Goal: Transaction & Acquisition: Obtain resource

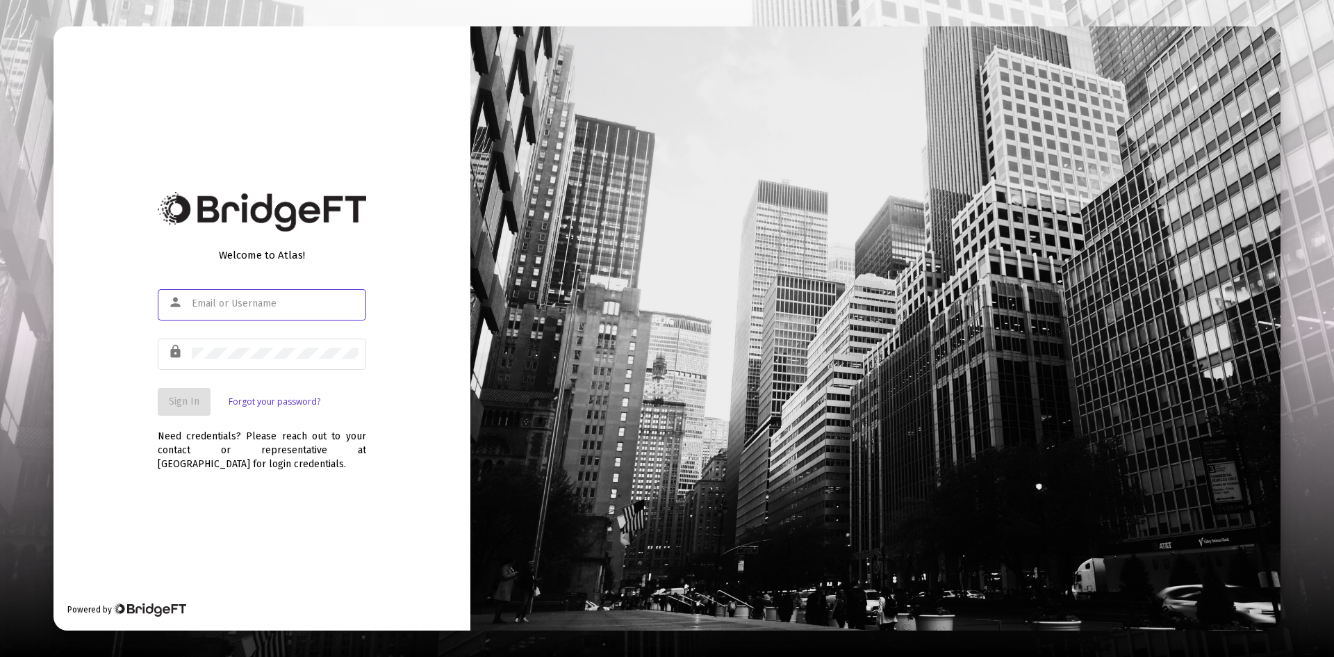
type input "ashley@hollandfinancialservices.com"
click at [176, 403] on span "Sign In" at bounding box center [184, 401] width 31 height 12
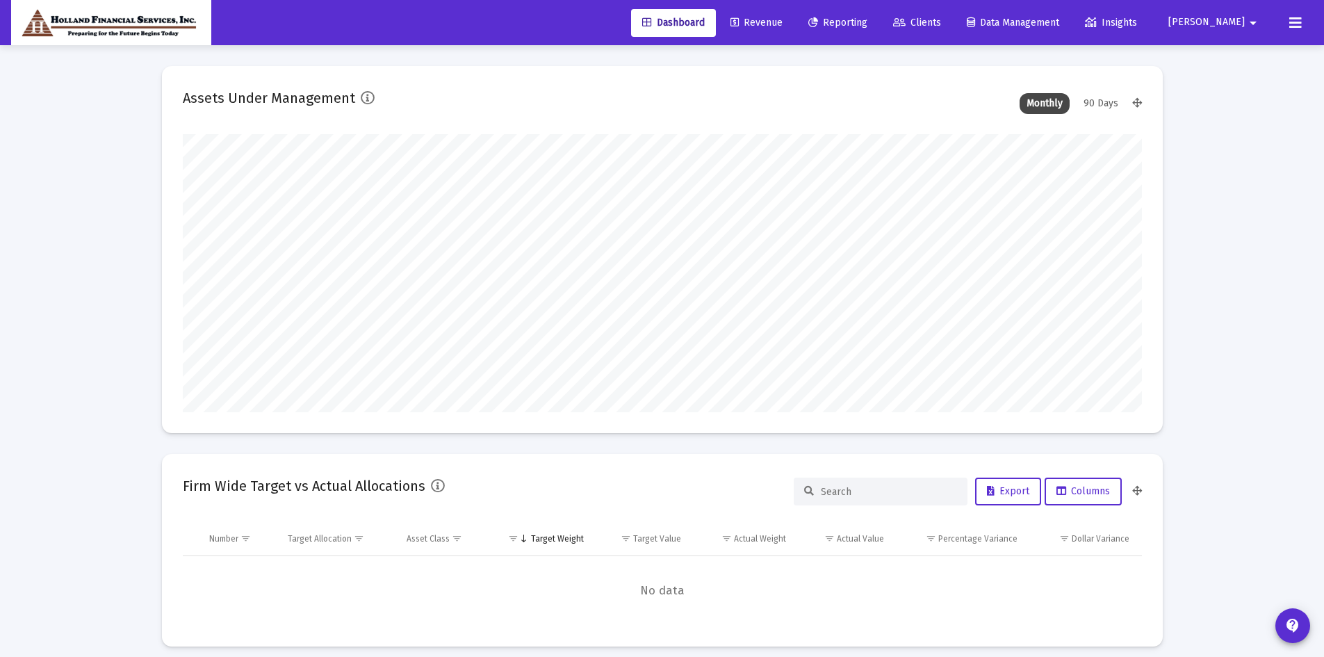
scroll to position [278, 516]
type input "ashley@hollandfinancialservices.com"
type input "2025-10-08"
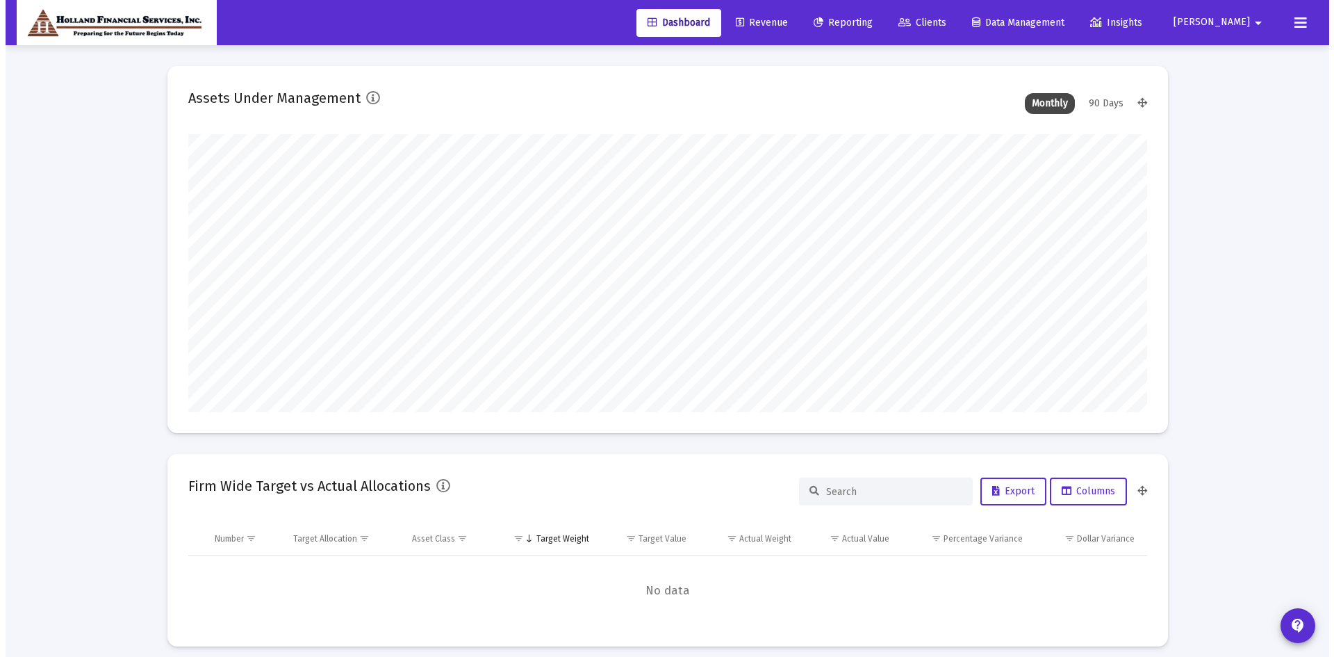
scroll to position [278, 448]
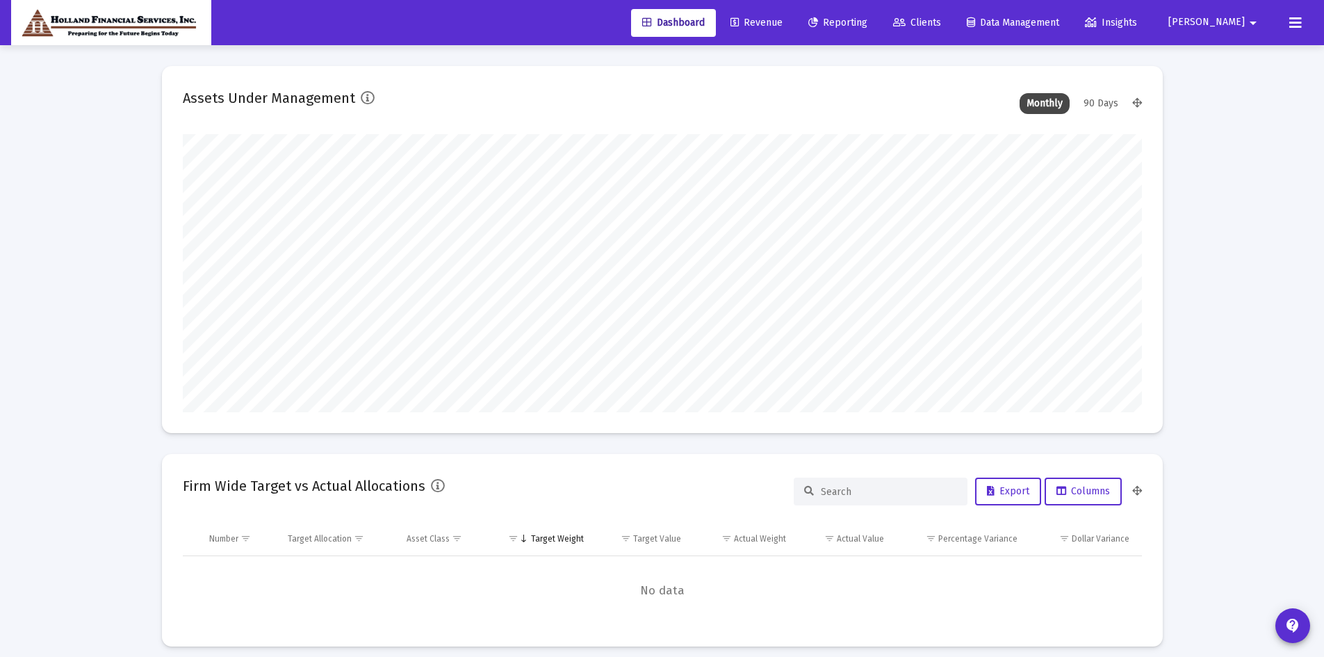
click at [941, 23] on span "Clients" at bounding box center [917, 23] width 48 height 12
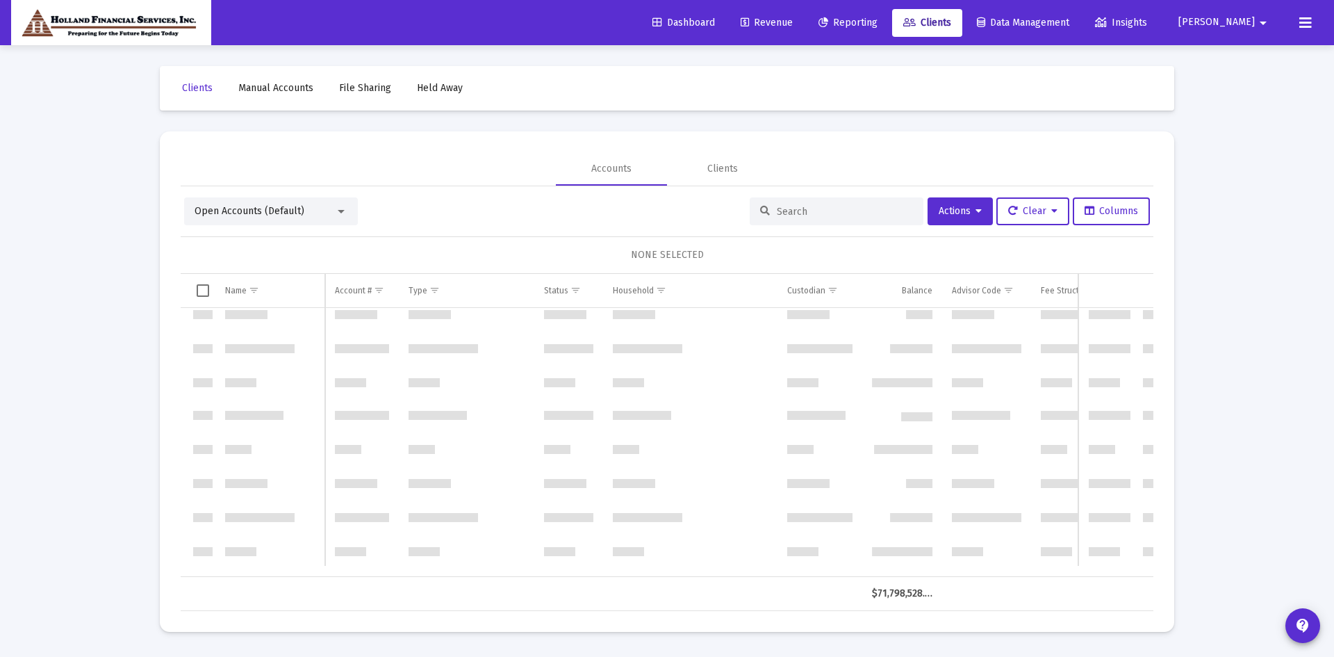
scroll to position [834, 0]
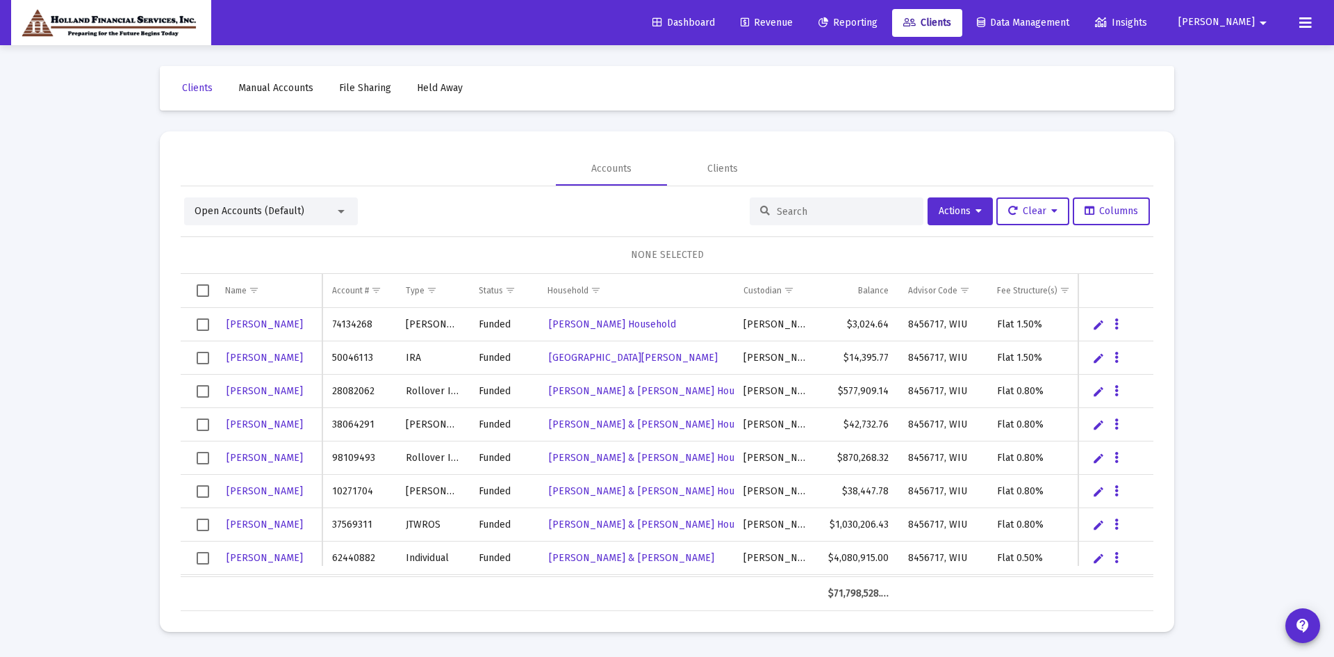
click at [298, 215] on span "Open Accounts (Default)" at bounding box center [250, 211] width 110 height 12
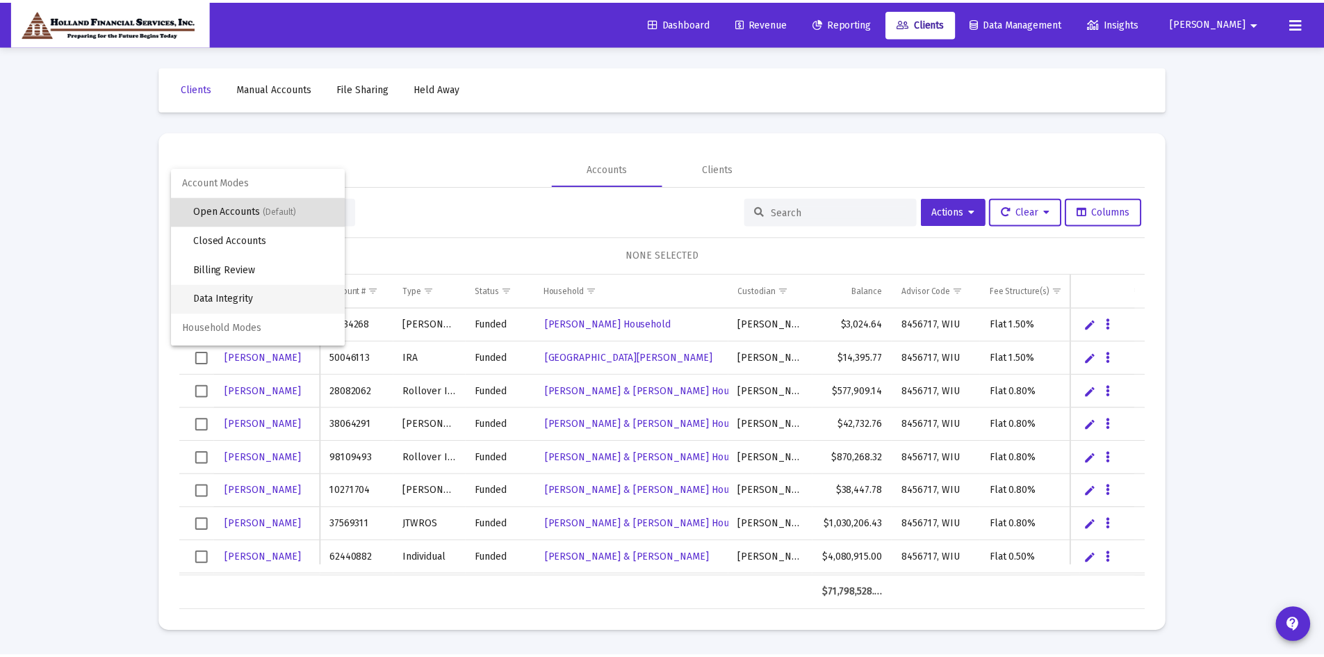
scroll to position [26, 0]
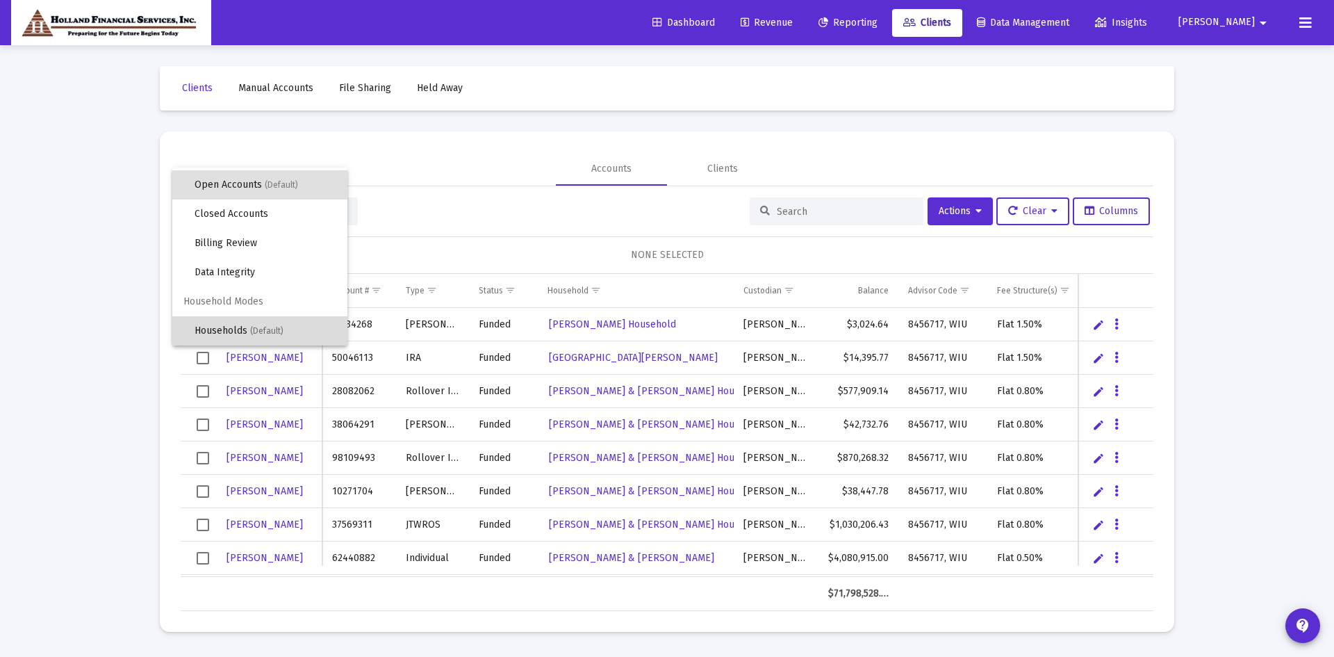
click at [270, 324] on span "Households (Default)" at bounding box center [266, 330] width 142 height 29
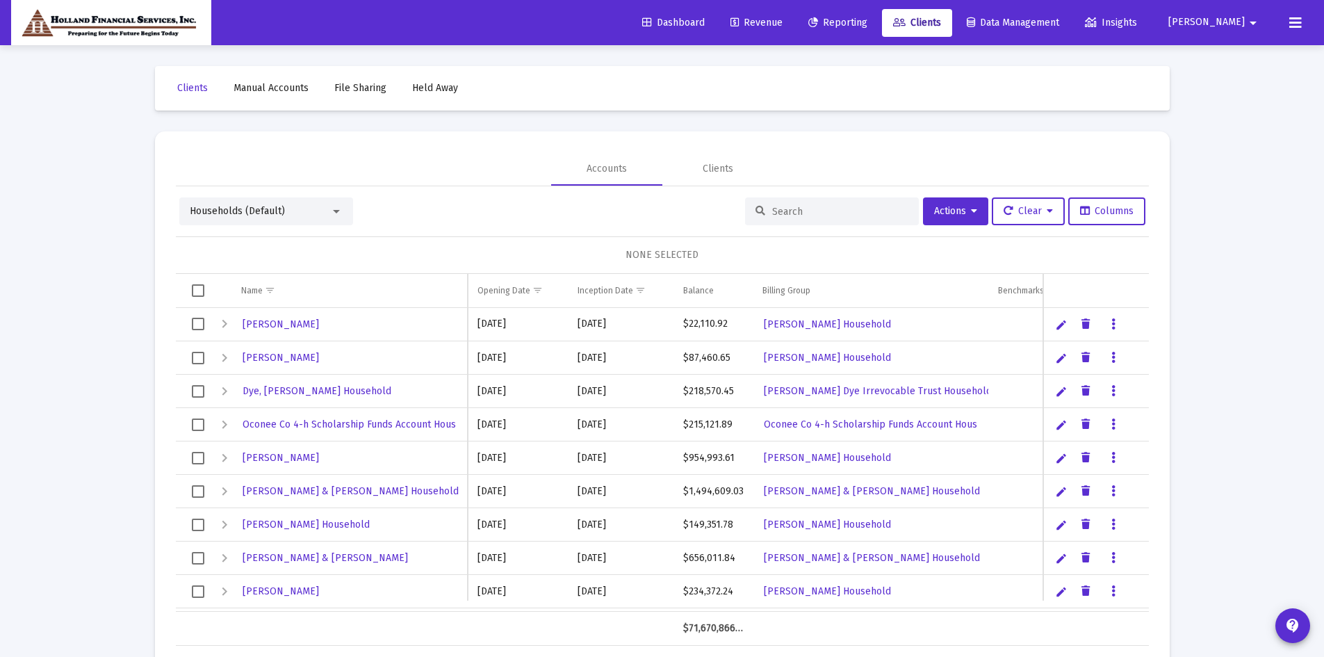
click at [197, 291] on span "Select all" at bounding box center [198, 290] width 13 height 13
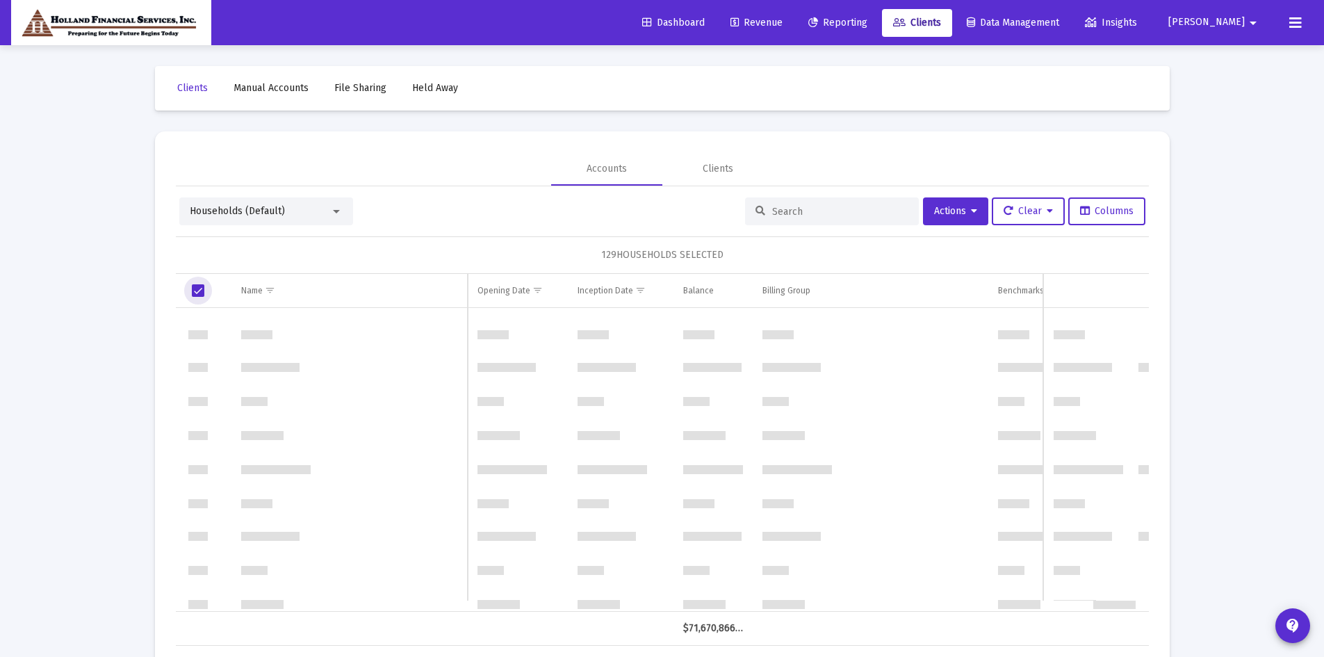
scroll to position [0, 0]
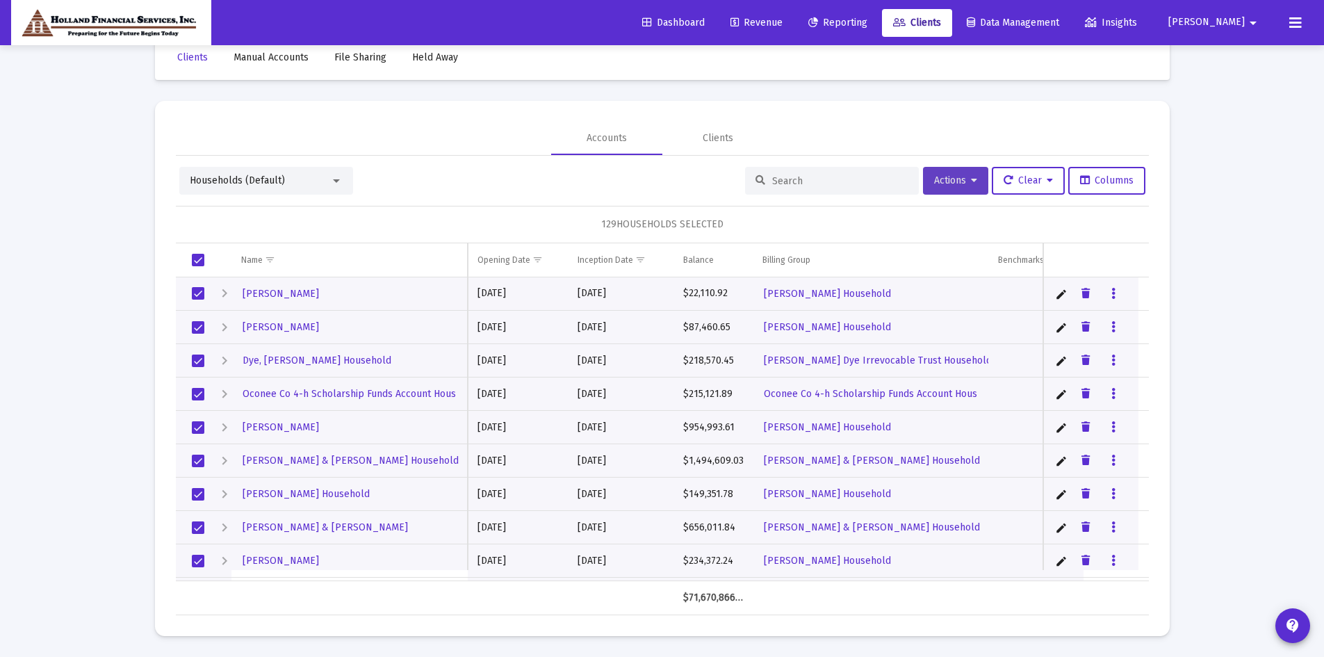
click at [945, 190] on button "Actions" at bounding box center [955, 181] width 65 height 28
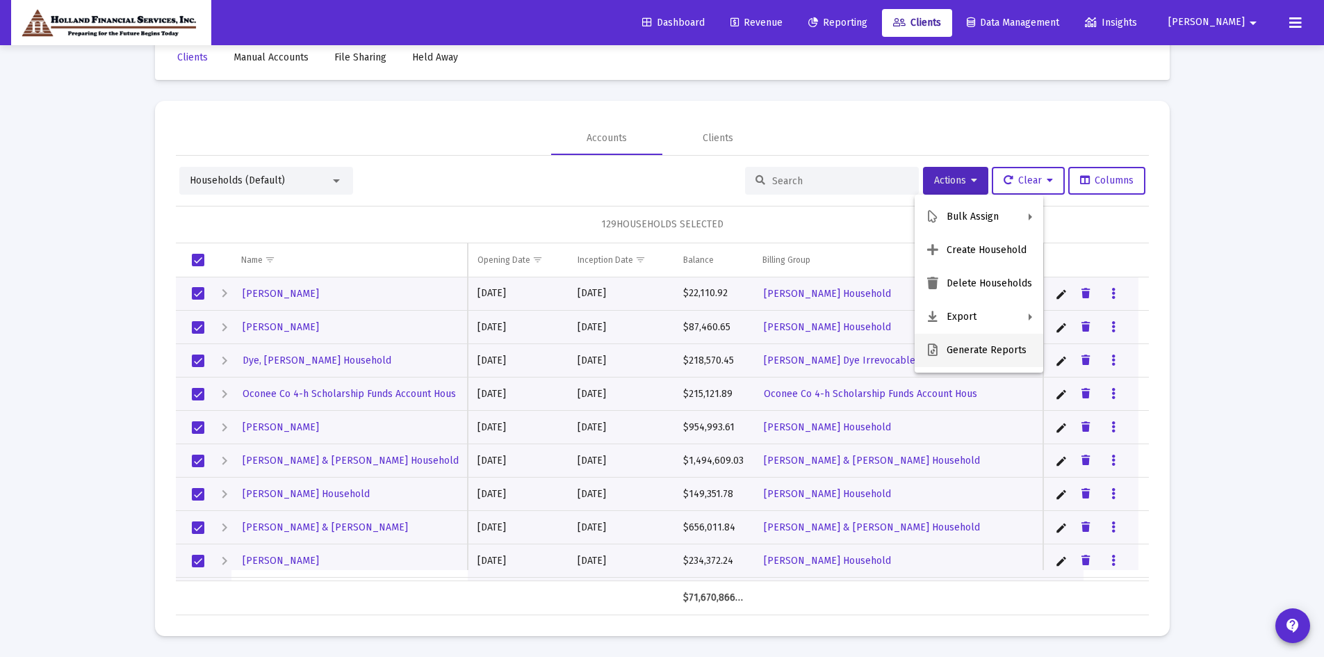
click at [982, 352] on button "Generate Reports" at bounding box center [979, 350] width 129 height 33
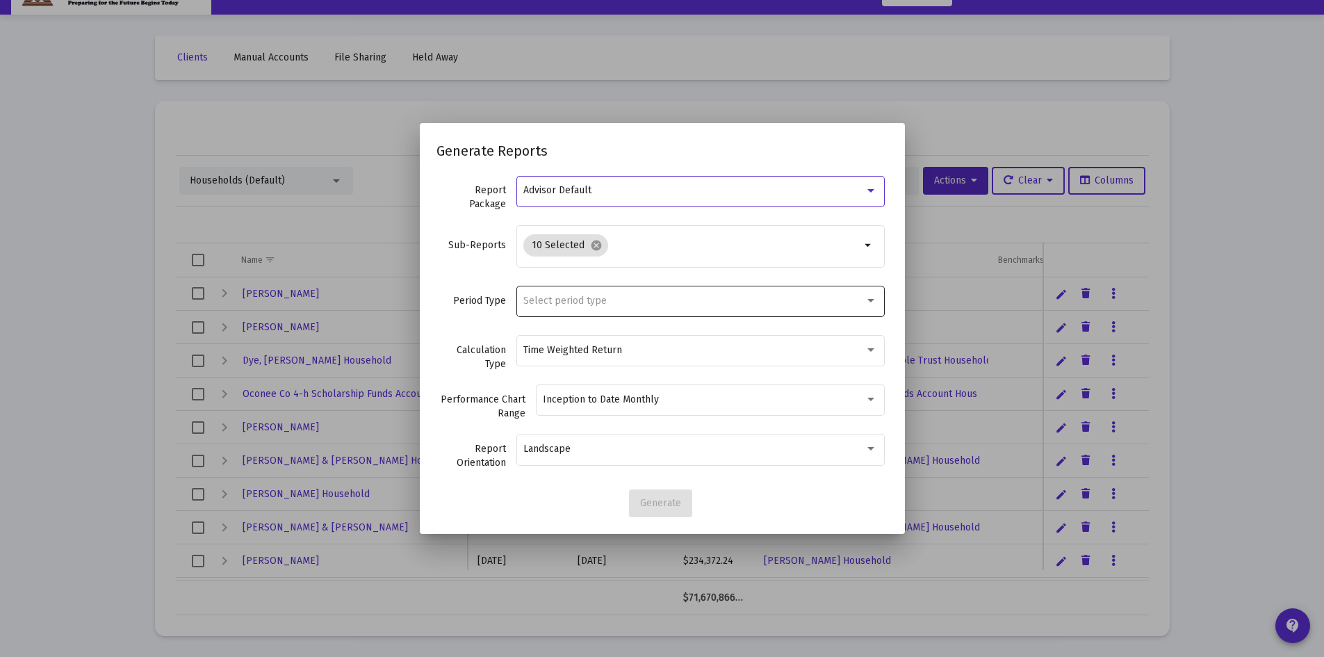
click at [694, 302] on div "Select period type" at bounding box center [693, 300] width 341 height 11
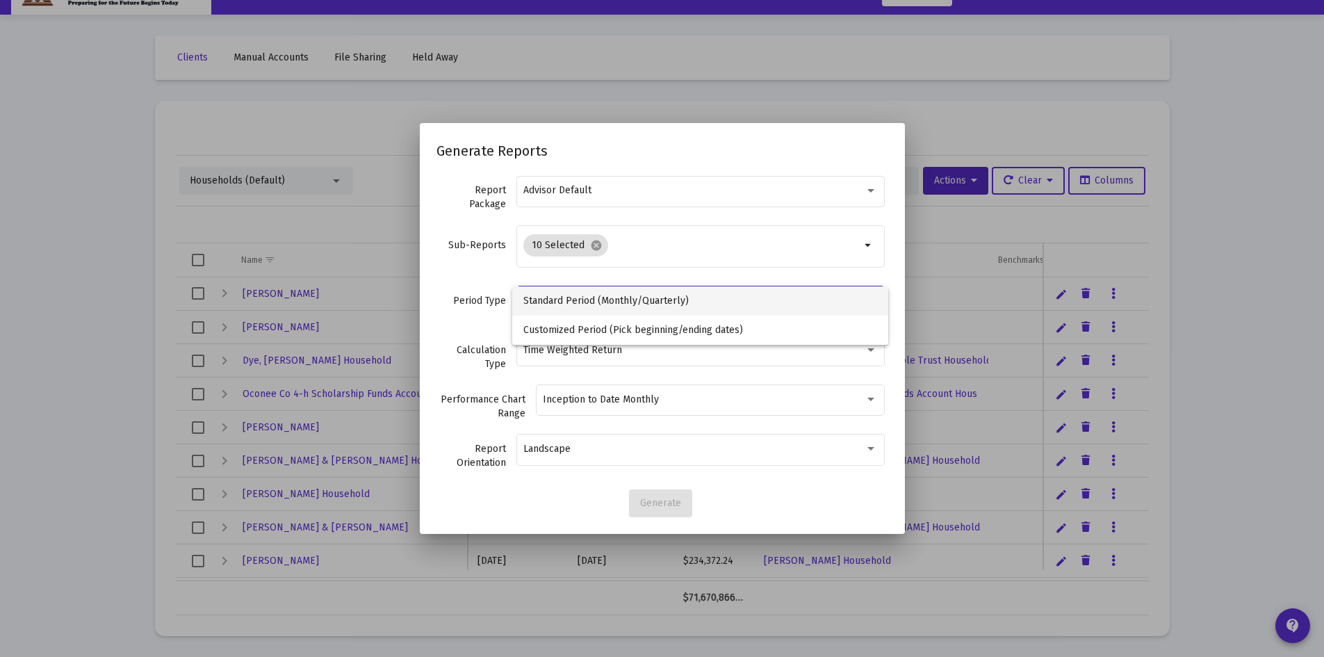
click at [694, 302] on span "Standard Period (Monthly/Quarterly)" at bounding box center [700, 300] width 354 height 29
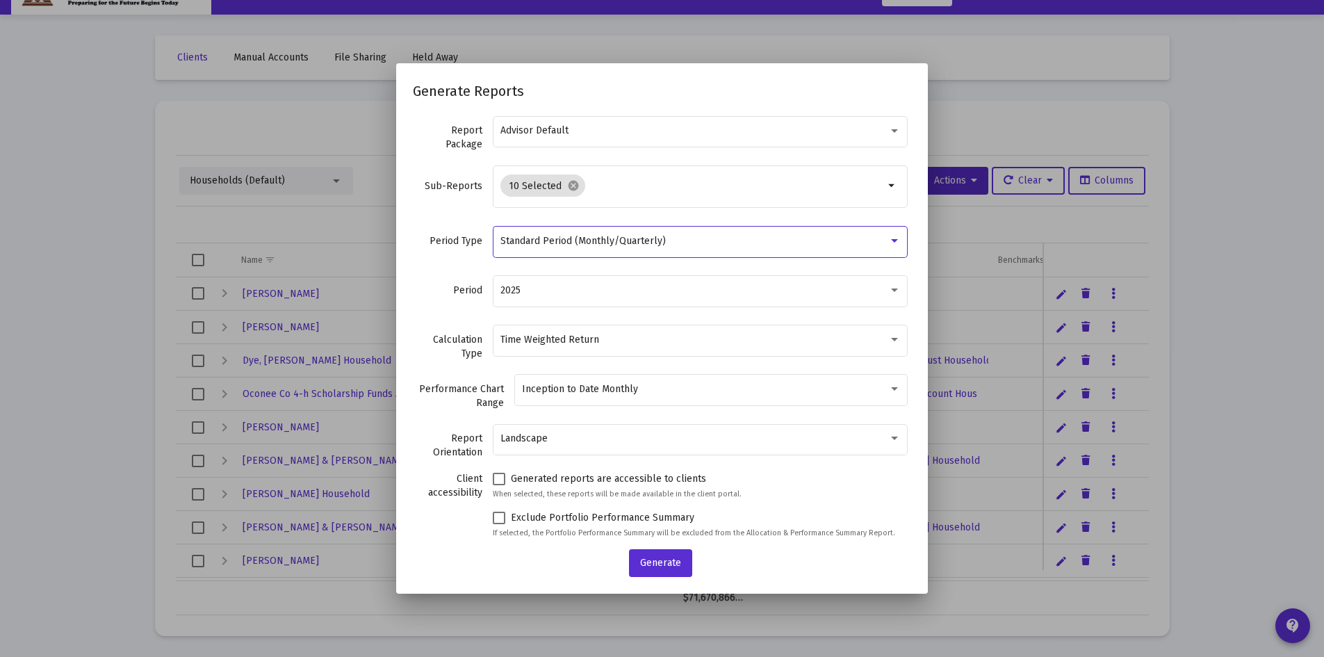
click at [694, 302] on div "2025" at bounding box center [700, 290] width 400 height 34
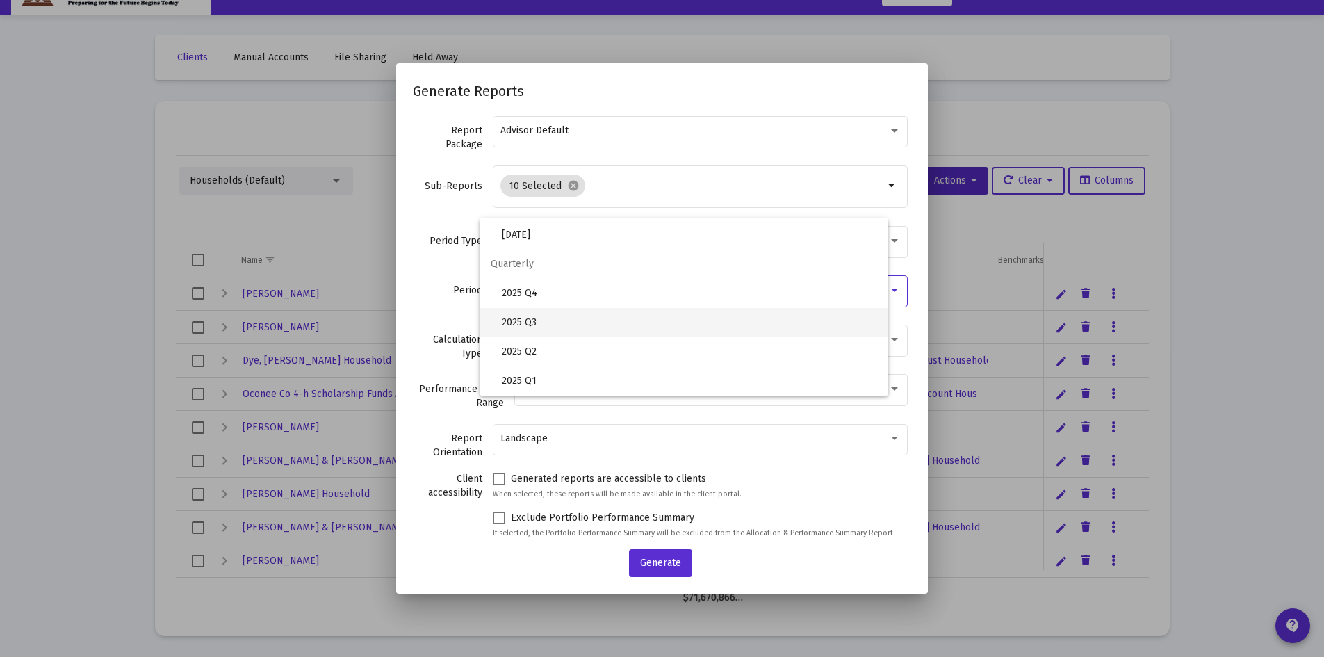
click at [694, 326] on span "2025 Q3" at bounding box center [689, 322] width 375 height 29
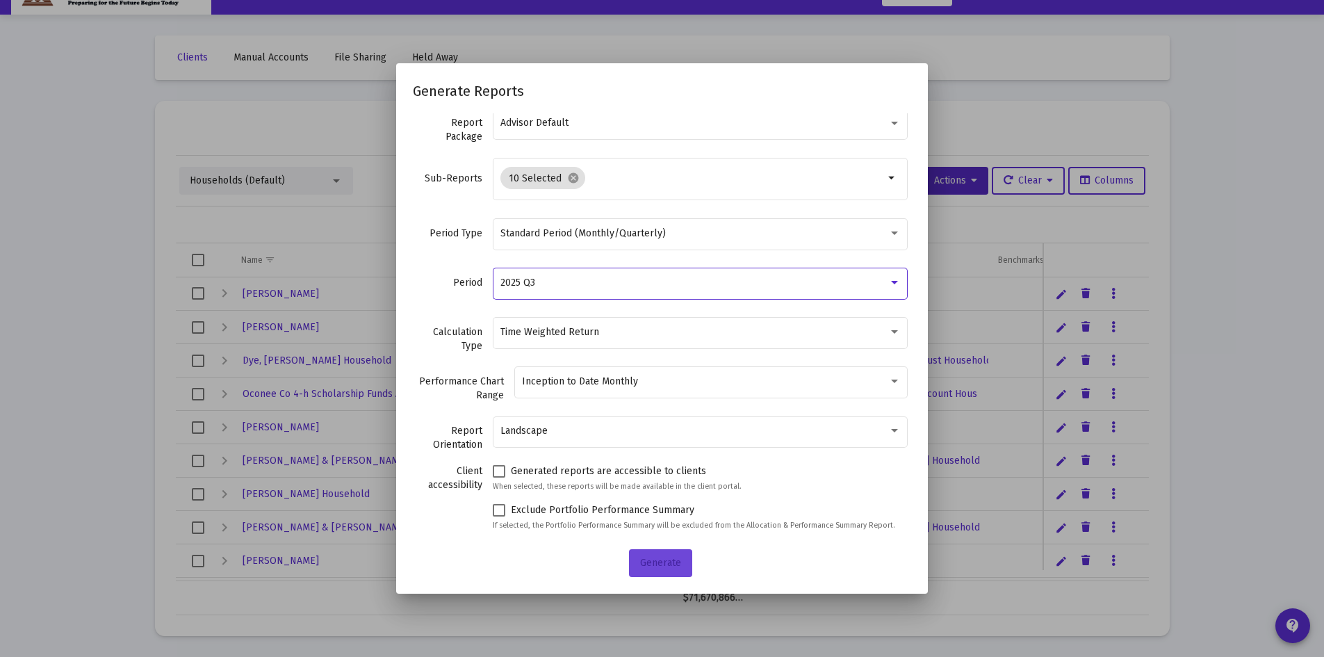
click at [660, 565] on span "Generate" at bounding box center [660, 563] width 41 height 12
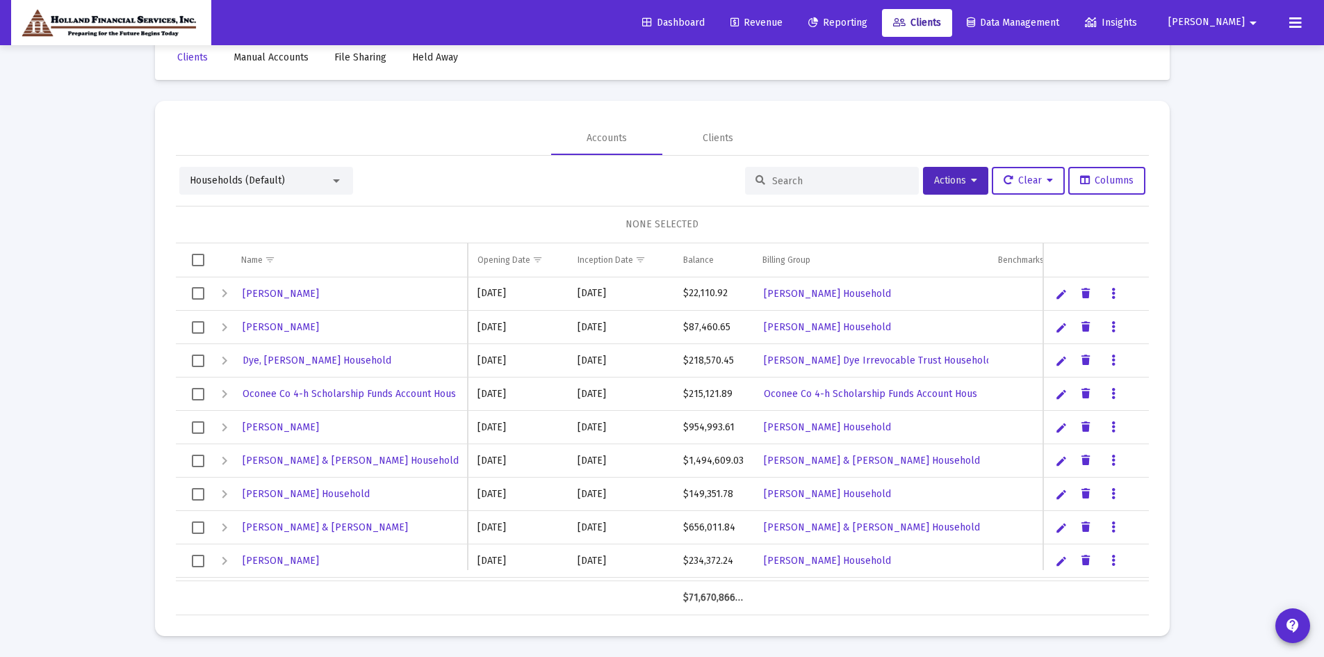
click at [870, 29] on link "Reporting" at bounding box center [837, 23] width 81 height 28
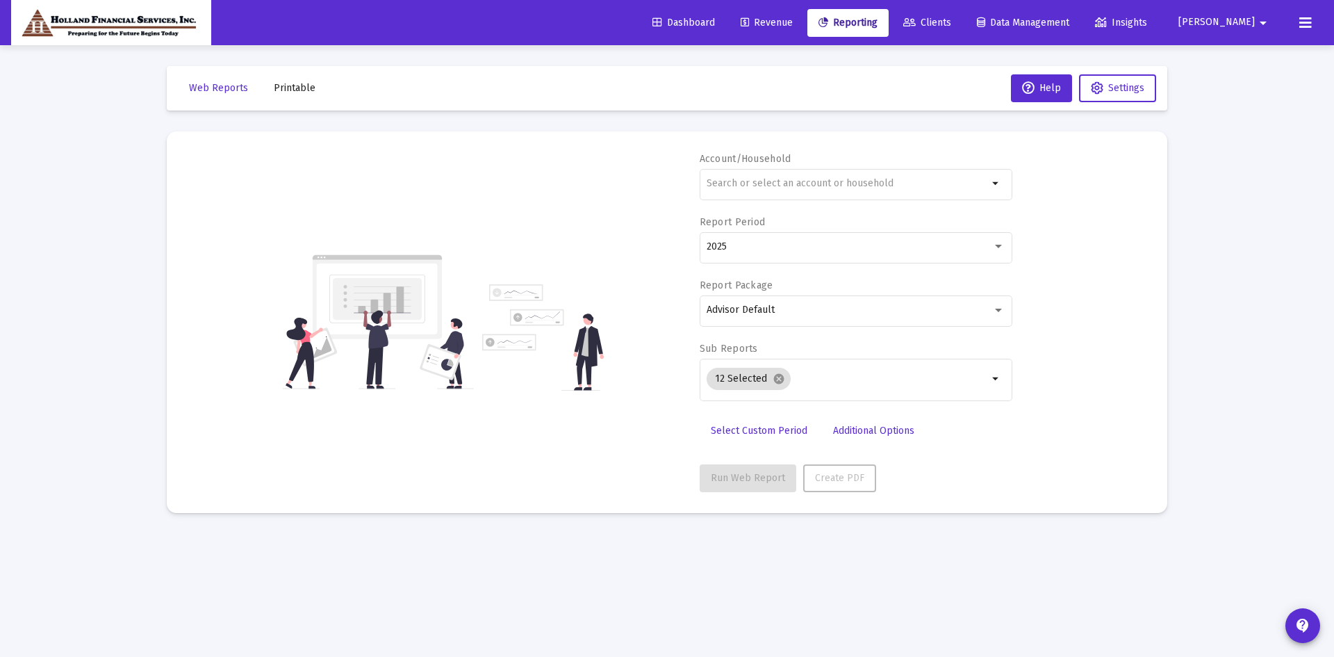
click at [300, 89] on span "Printable" at bounding box center [295, 88] width 42 height 12
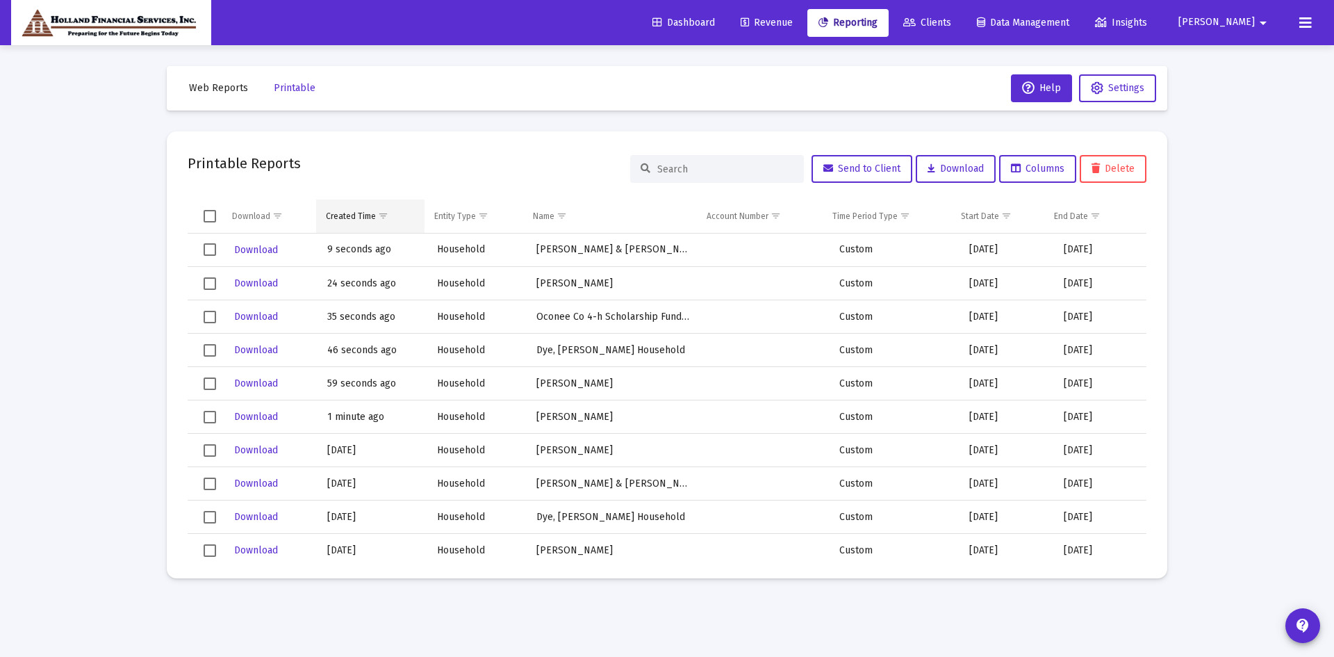
click at [364, 218] on div "Created Time" at bounding box center [351, 216] width 50 height 11
click at [391, 218] on span "Show filter options for column 'Created Time'" at bounding box center [394, 216] width 10 height 10
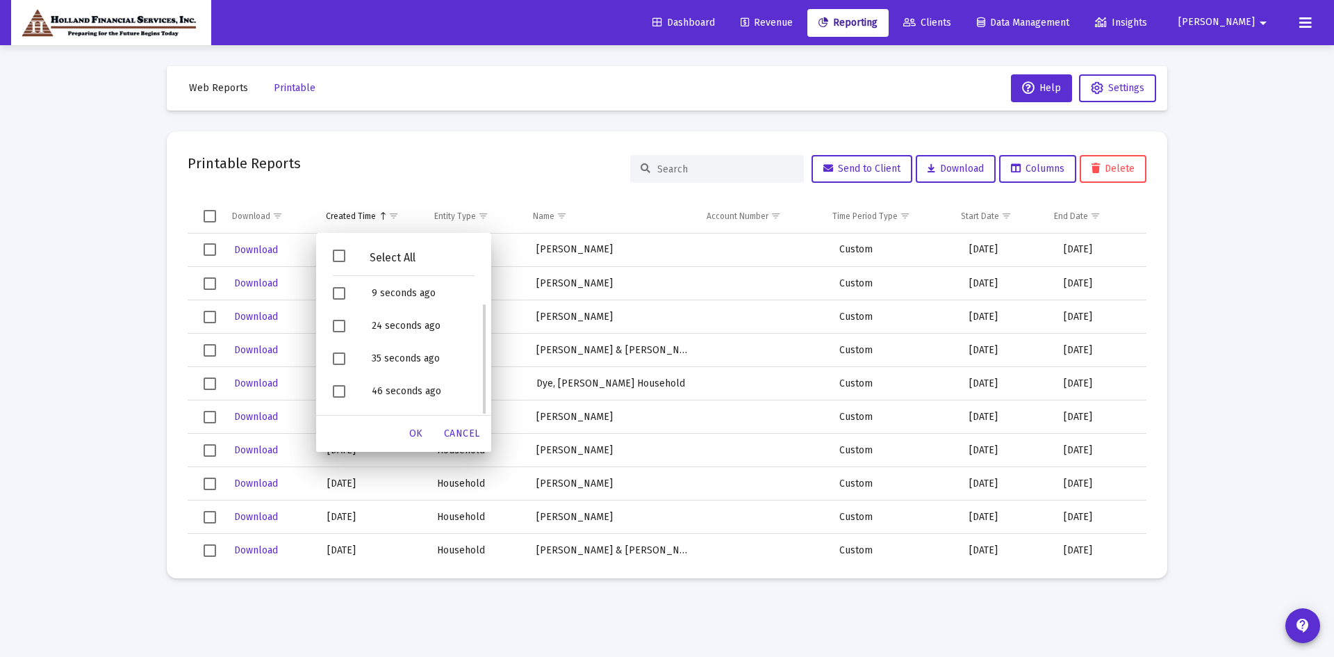
scroll to position [96, 0]
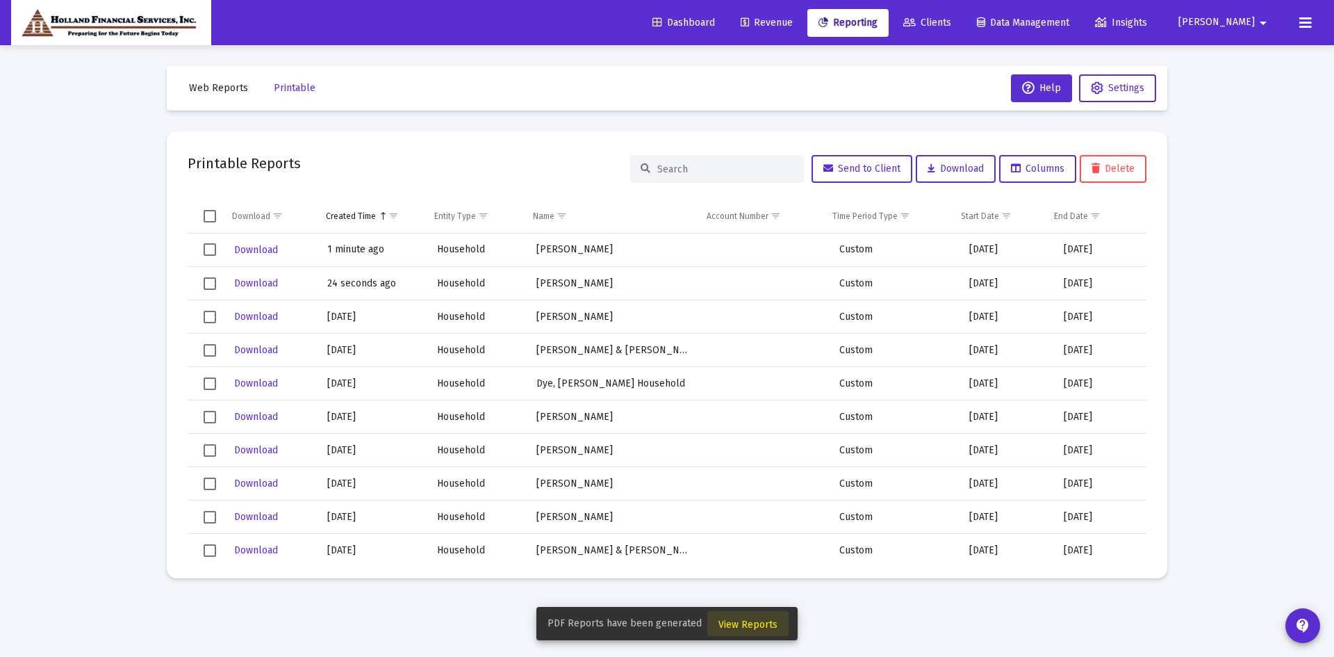
click at [757, 625] on span "View Reports" at bounding box center [748, 625] width 59 height 12
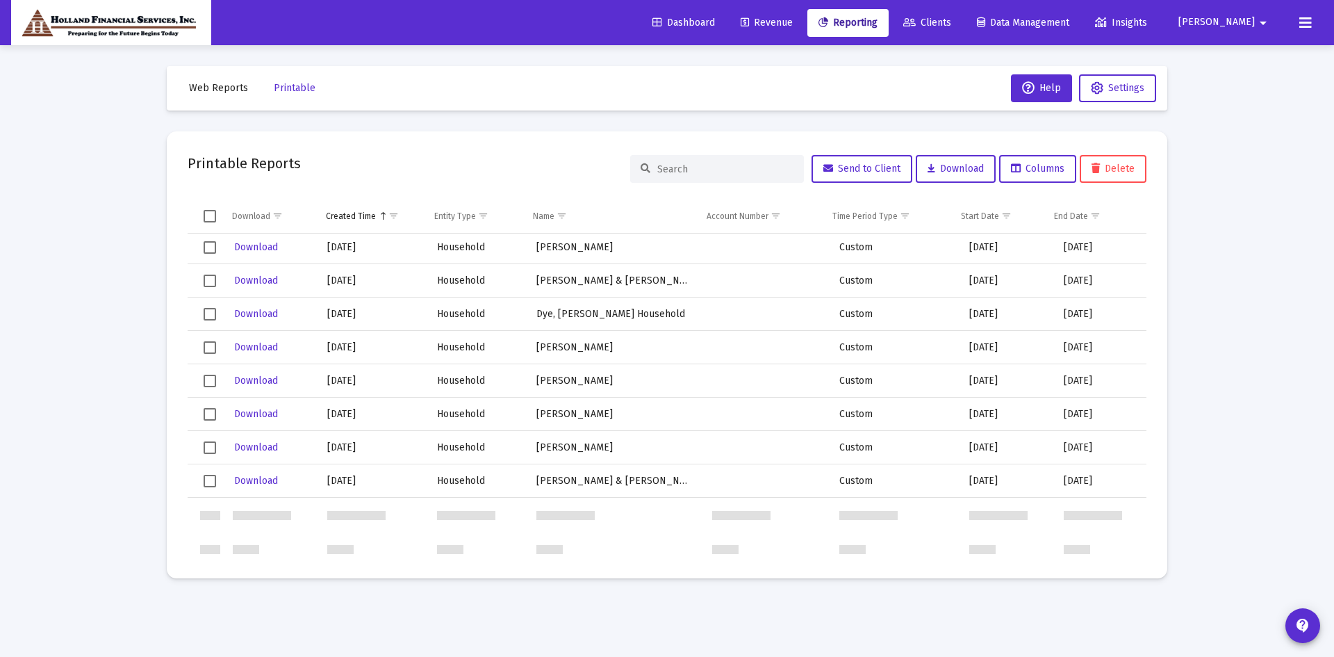
scroll to position [0, 0]
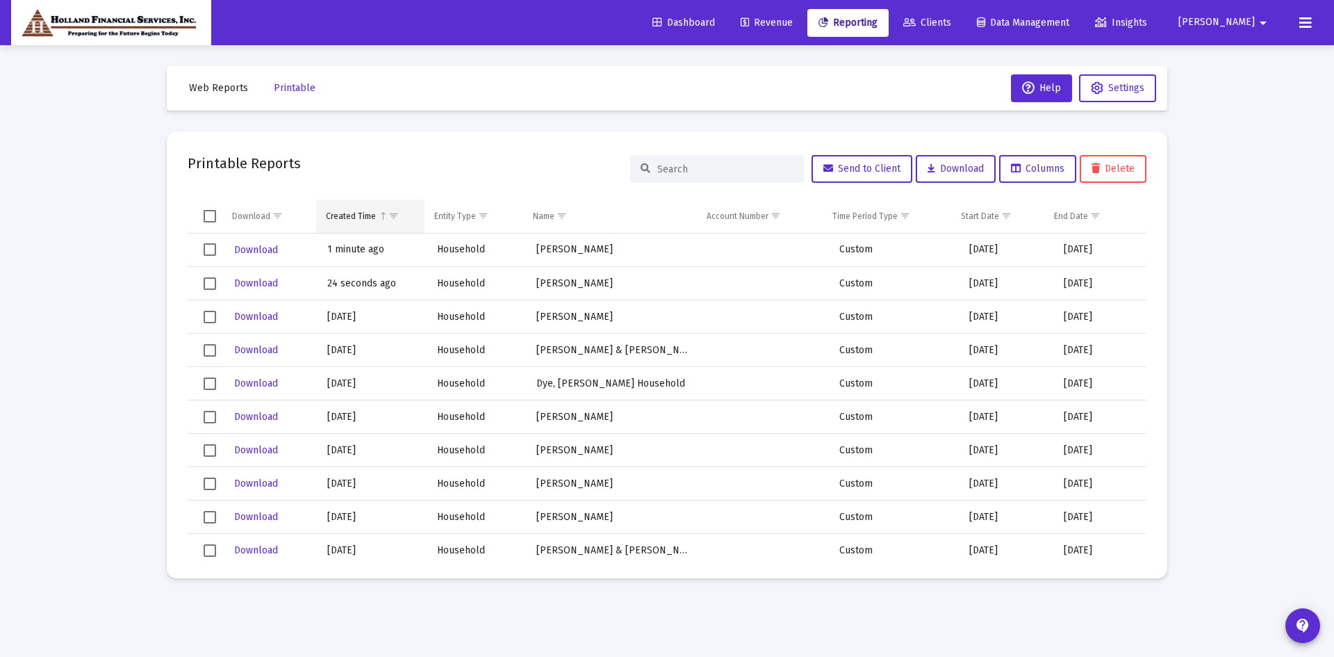
click at [362, 204] on td "Created Time" at bounding box center [370, 215] width 108 height 33
click at [354, 223] on td "Created Time" at bounding box center [370, 215] width 108 height 33
click at [399, 221] on span "Show filter options for column 'Created Time'" at bounding box center [394, 216] width 10 height 10
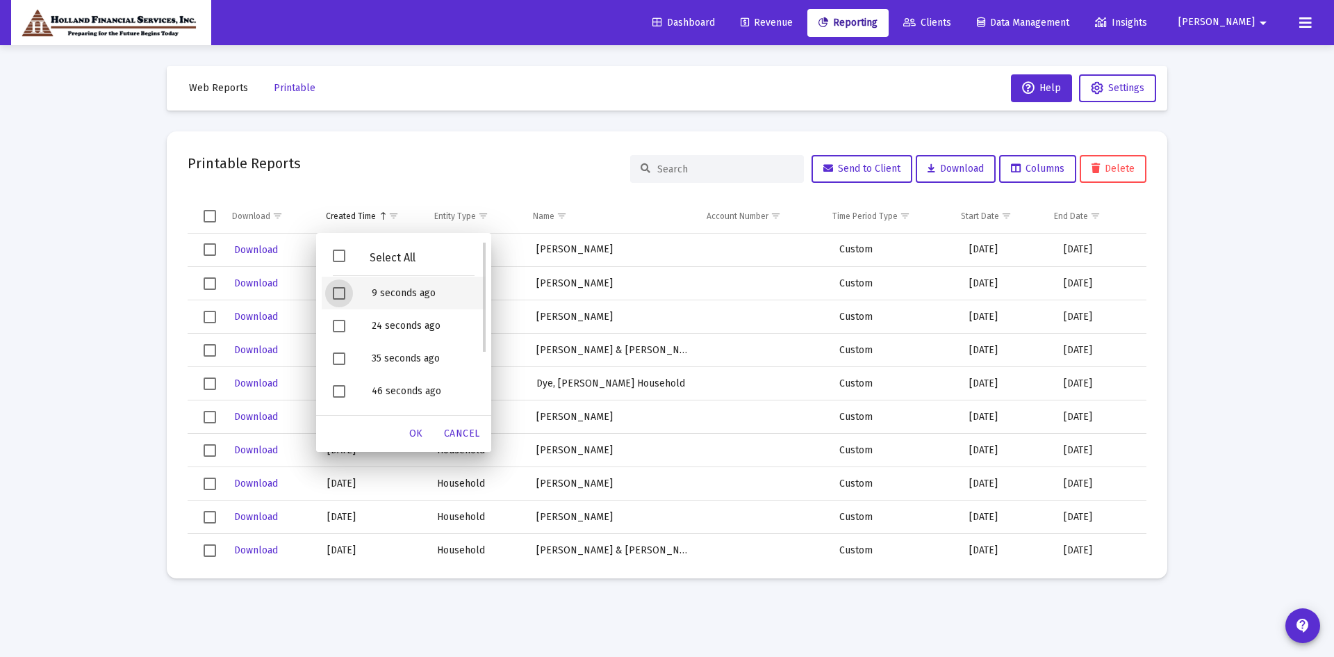
click at [339, 298] on span "Filter options" at bounding box center [339, 293] width 13 height 13
click at [339, 327] on span "Filter options" at bounding box center [339, 326] width 13 height 13
click at [338, 348] on div "Filter options" at bounding box center [341, 358] width 39 height 33
click at [339, 385] on span "Filter options" at bounding box center [339, 391] width 13 height 13
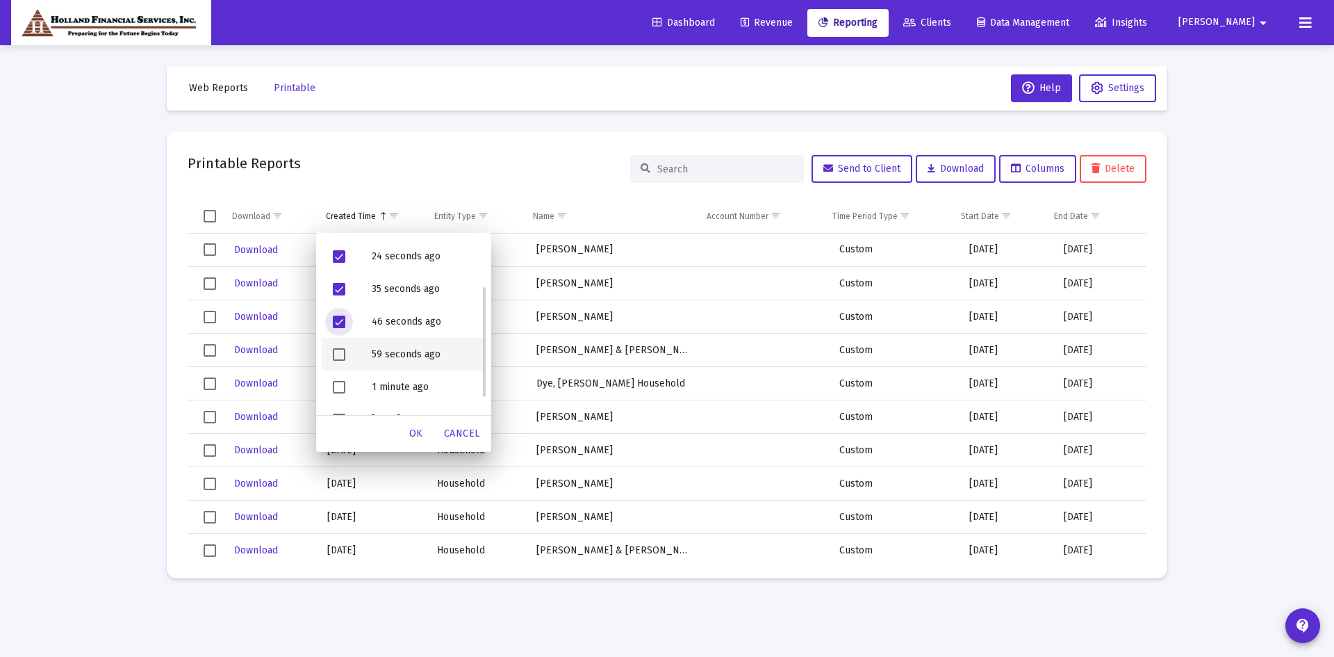
click at [341, 357] on span "Filter options" at bounding box center [339, 354] width 13 height 13
click at [339, 385] on span "Filter options" at bounding box center [339, 387] width 13 height 13
click at [420, 434] on span "OK" at bounding box center [416, 433] width 14 height 12
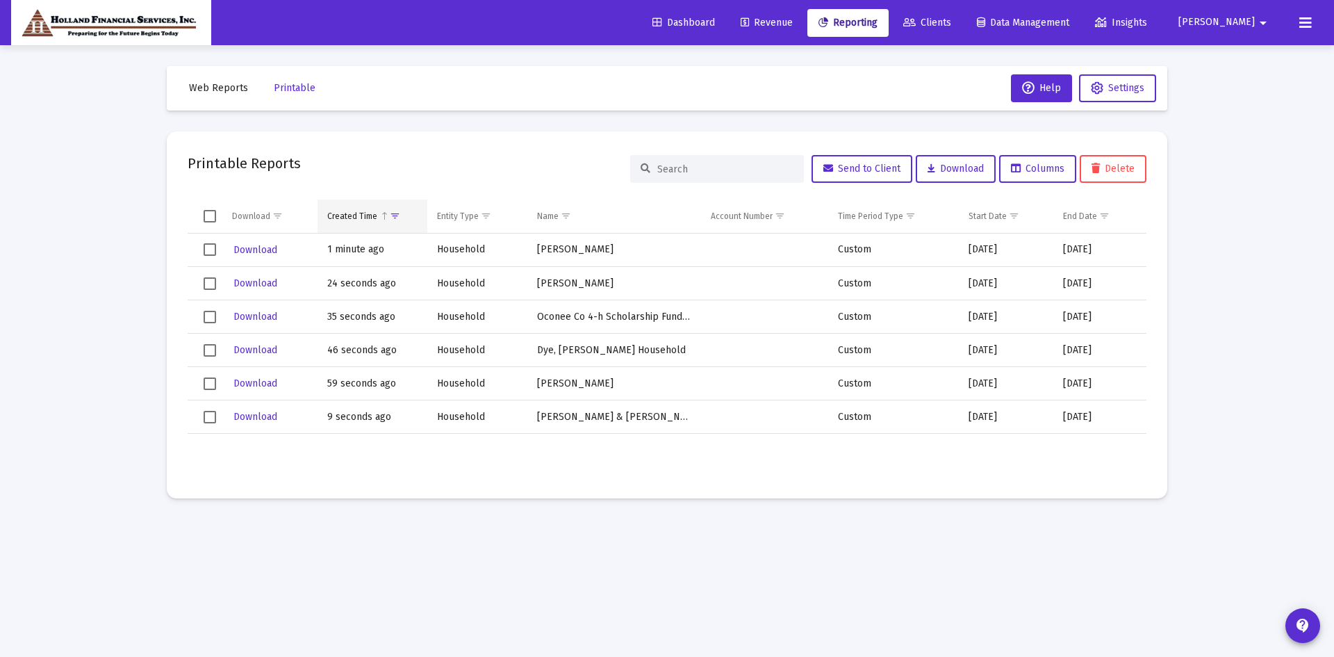
click at [380, 215] on span "Column Created Time" at bounding box center [384, 216] width 10 height 10
click at [400, 213] on span "Show filter options for column 'Created Time'" at bounding box center [395, 216] width 10 height 10
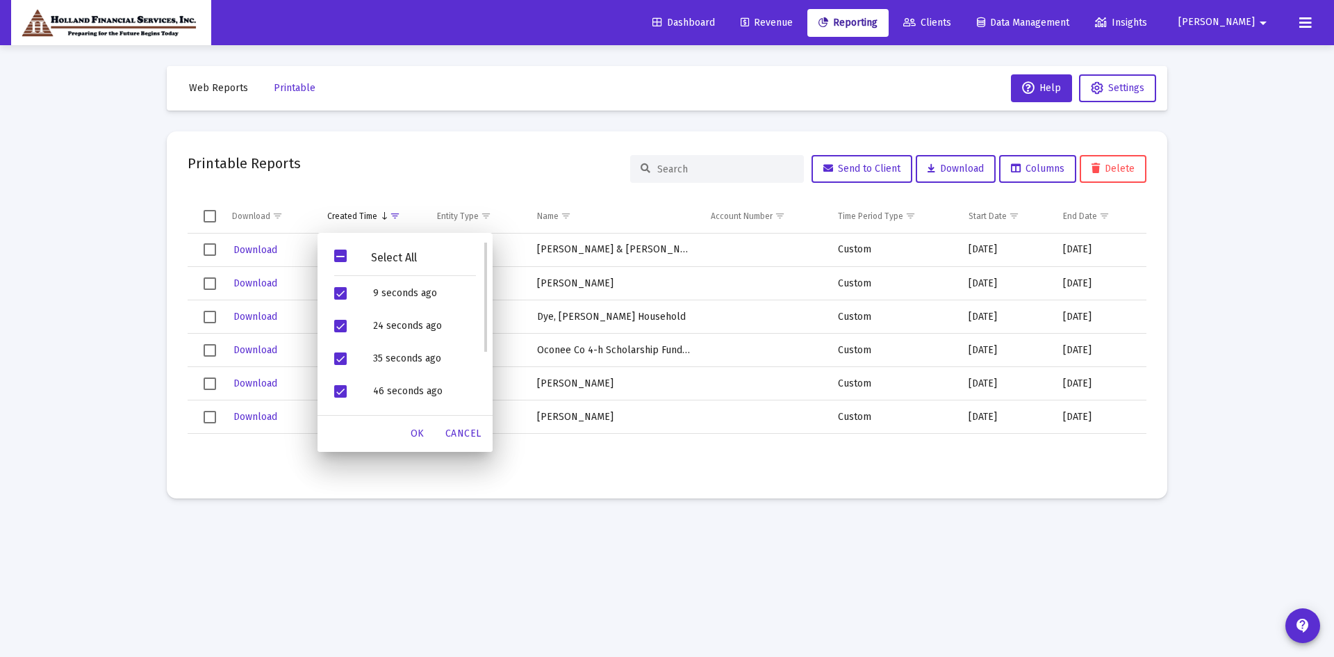
click at [342, 258] on span "Filter options" at bounding box center [340, 256] width 13 height 13
click at [425, 435] on div "OK" at bounding box center [417, 433] width 44 height 25
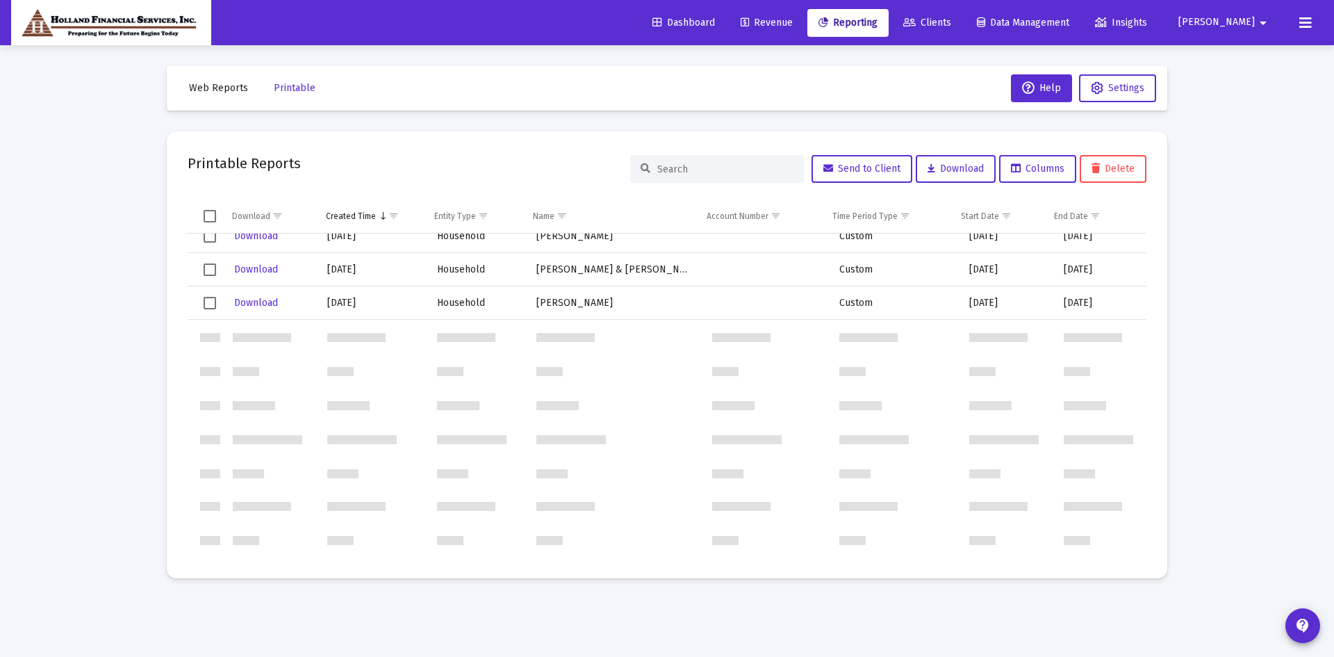
scroll to position [0, 0]
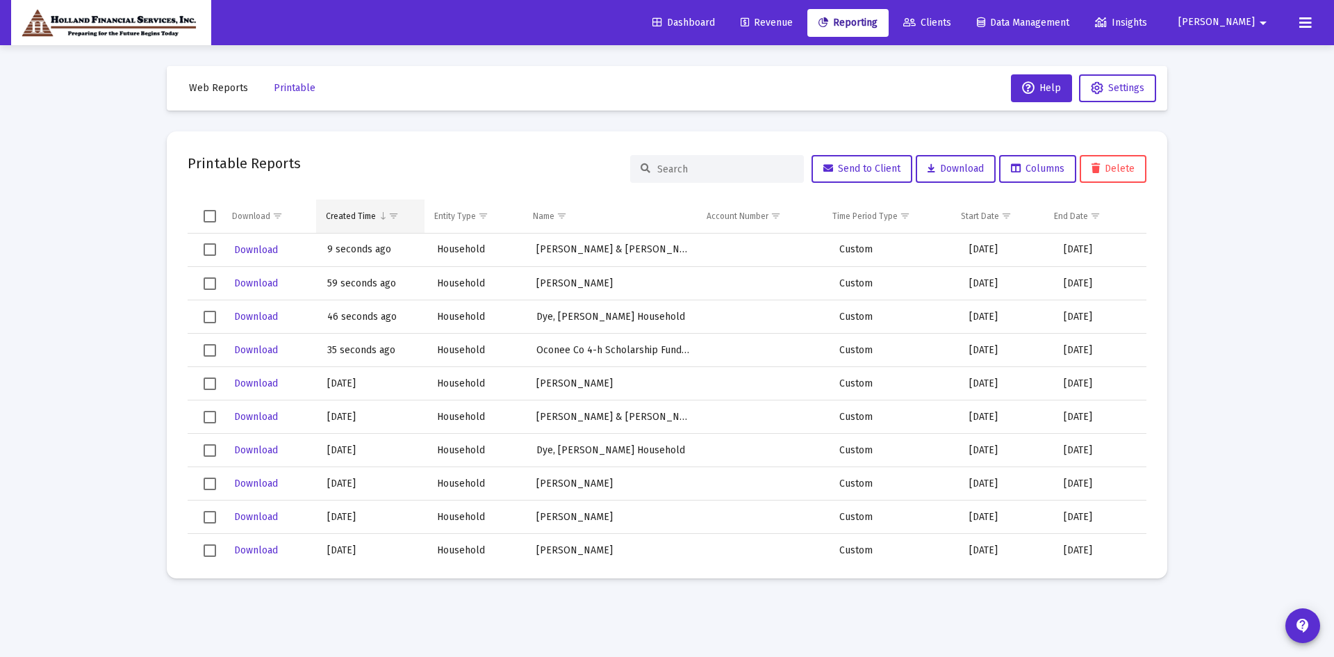
click at [389, 204] on td "Created Time" at bounding box center [370, 215] width 108 height 33
click at [366, 222] on td "Created Time" at bounding box center [370, 215] width 108 height 33
click at [343, 217] on div "Created Time" at bounding box center [351, 216] width 50 height 11
click at [406, 220] on td "Created Time" at bounding box center [370, 215] width 108 height 33
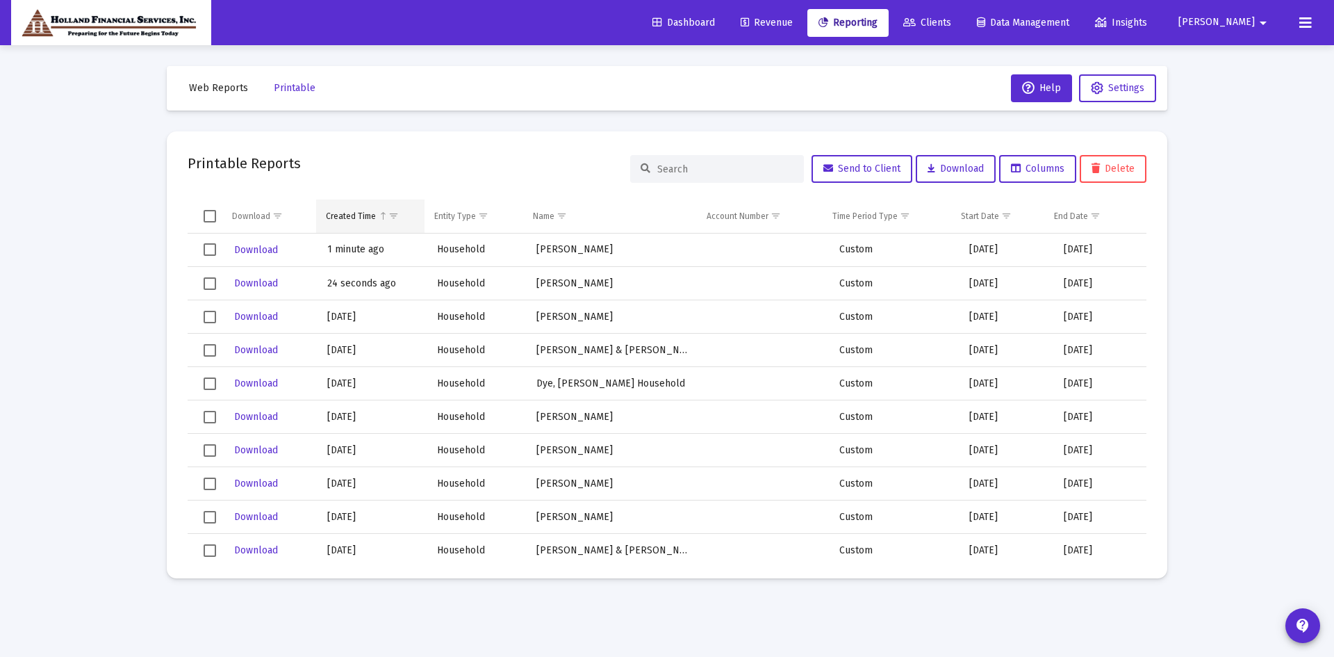
click at [333, 218] on div "Created Time" at bounding box center [351, 216] width 50 height 11
click at [385, 220] on span "Show filter options for column 'Created Time'" at bounding box center [383, 216] width 10 height 10
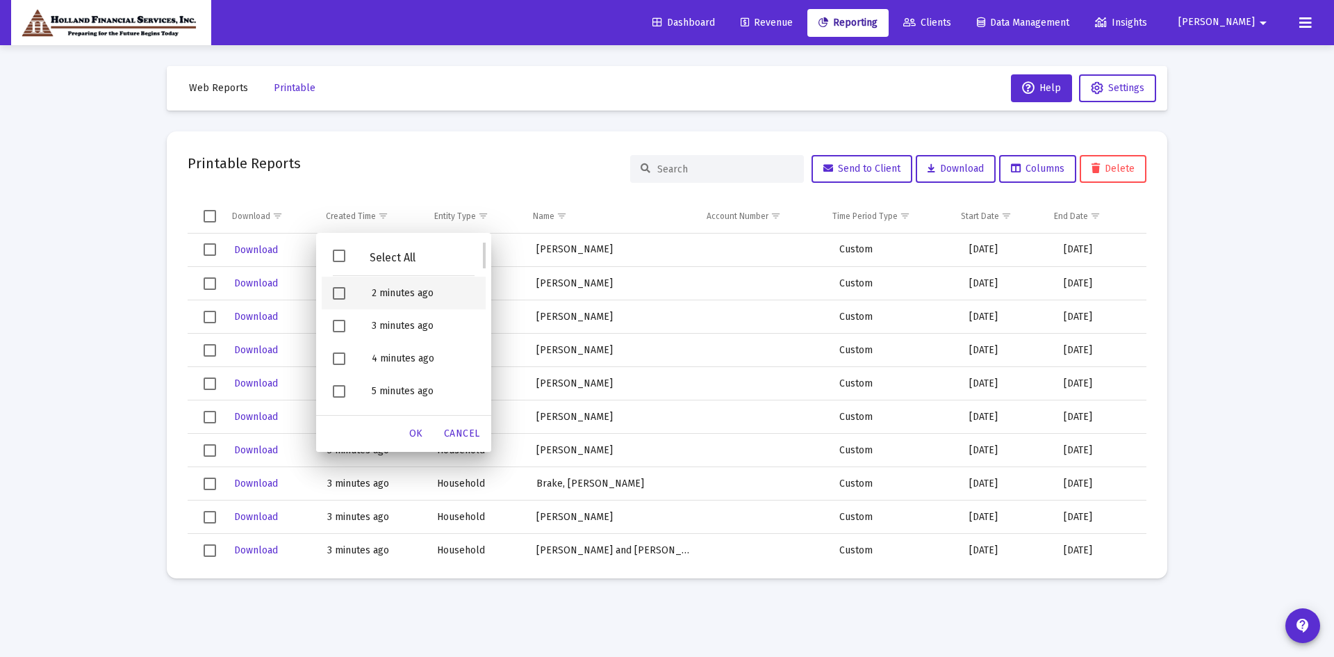
click at [331, 291] on div "Filter options" at bounding box center [341, 293] width 39 height 33
click at [332, 324] on div "Filter options" at bounding box center [341, 325] width 39 height 33
click at [333, 366] on div "Filter options" at bounding box center [341, 358] width 39 height 33
click at [334, 393] on span "Filter options" at bounding box center [339, 391] width 13 height 13
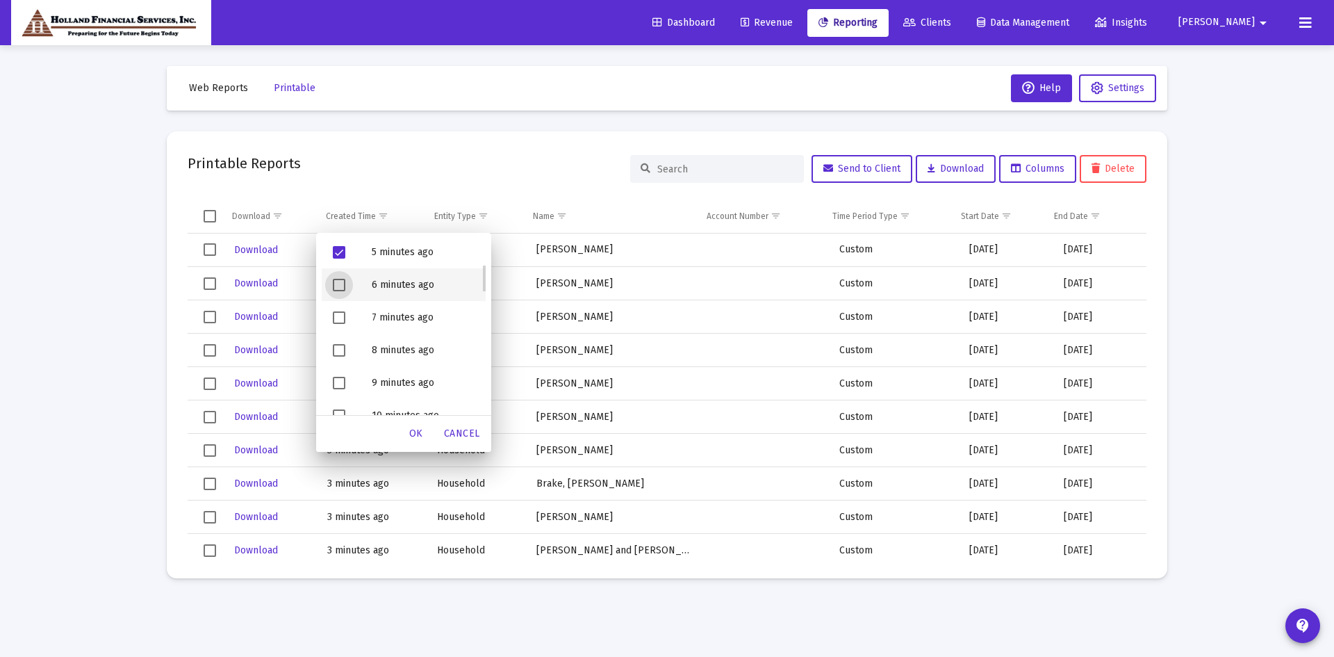
click at [337, 285] on span "Filter options" at bounding box center [339, 285] width 13 height 13
click at [337, 318] on span "Filter options" at bounding box center [339, 317] width 13 height 13
click at [338, 343] on div "Filter options" at bounding box center [341, 350] width 39 height 33
click at [339, 373] on div "Filter options" at bounding box center [341, 382] width 39 height 33
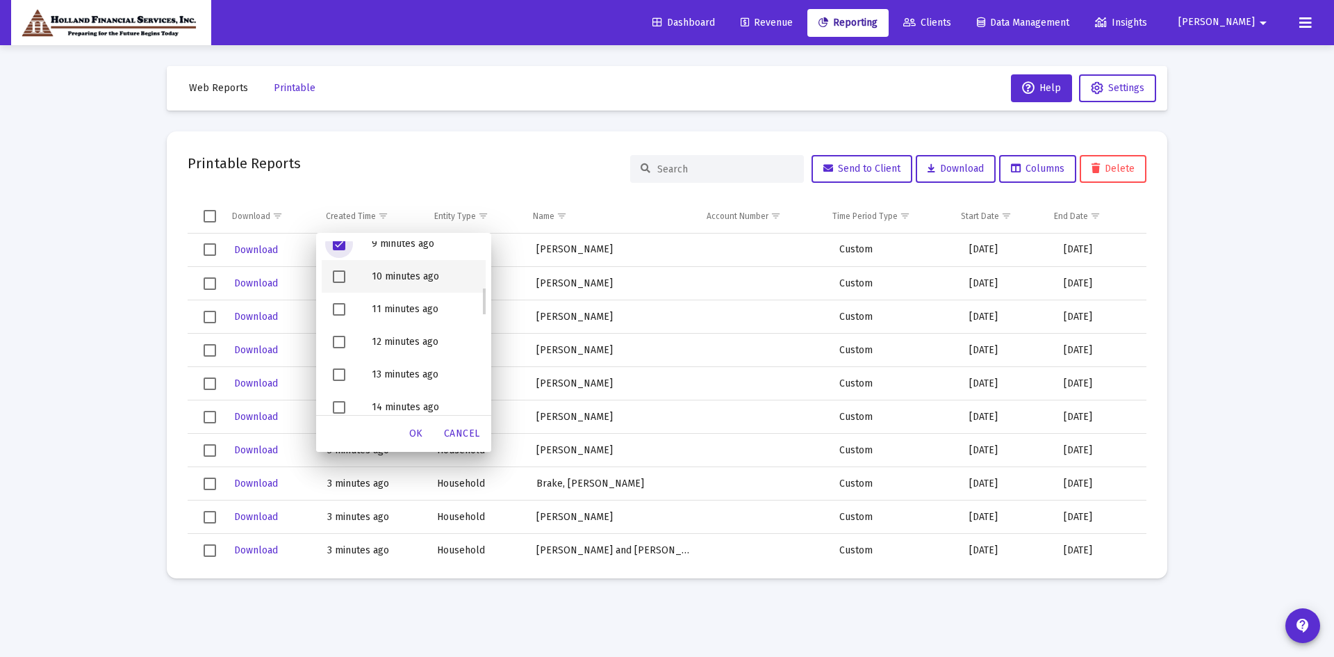
click at [338, 276] on span "Filter options" at bounding box center [339, 276] width 13 height 13
click at [336, 310] on span "Filter options" at bounding box center [339, 309] width 13 height 13
click at [336, 351] on div "Filter options" at bounding box center [341, 341] width 39 height 33
click at [336, 370] on span "Filter options" at bounding box center [339, 374] width 13 height 13
click at [337, 411] on span "Filter options" at bounding box center [339, 407] width 13 height 13
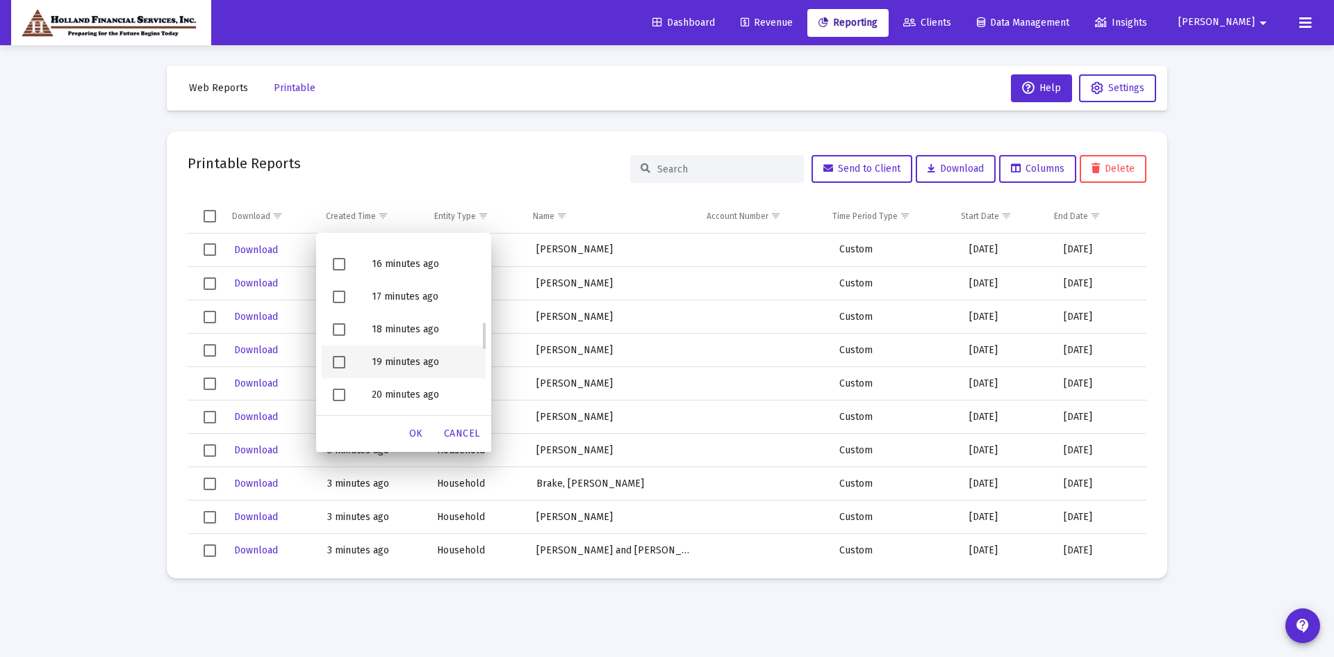
scroll to position [417, 0]
click at [337, 303] on span "Filter options" at bounding box center [339, 301] width 13 height 13
click at [338, 334] on span "Filter options" at bounding box center [339, 333] width 13 height 13
click at [338, 367] on span "Filter options" at bounding box center [339, 366] width 13 height 13
click at [339, 395] on span "Filter options" at bounding box center [339, 399] width 13 height 13
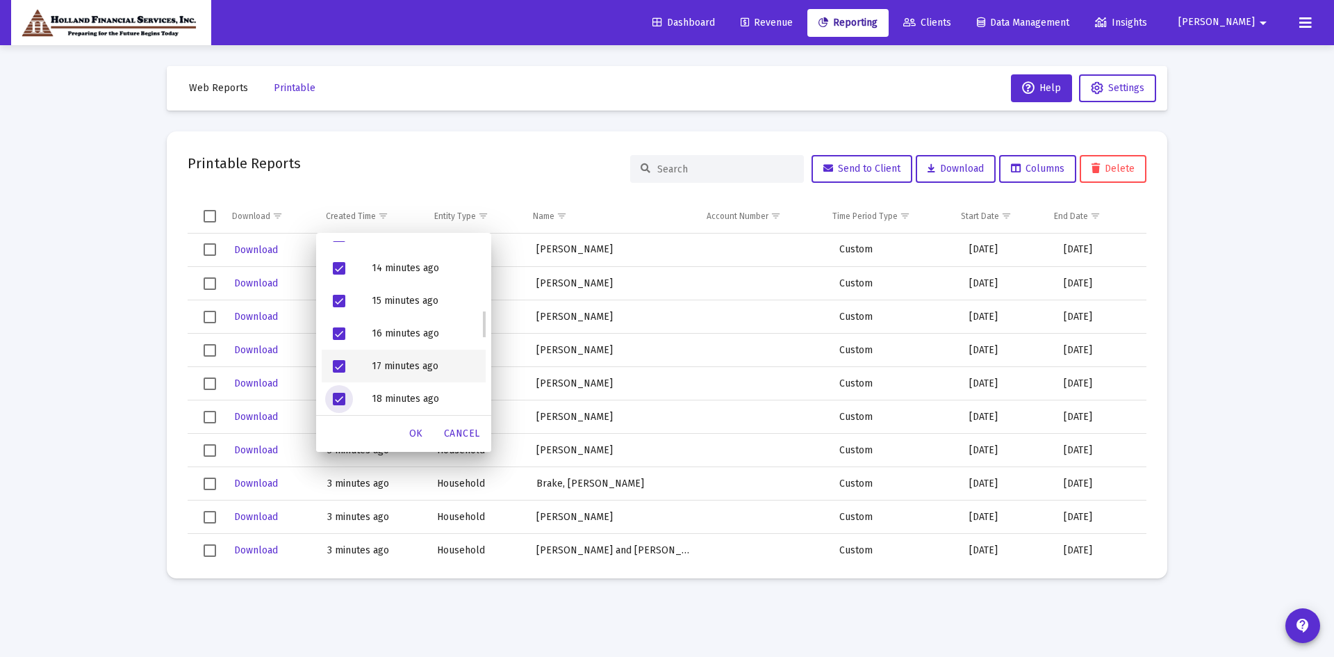
scroll to position [556, 0]
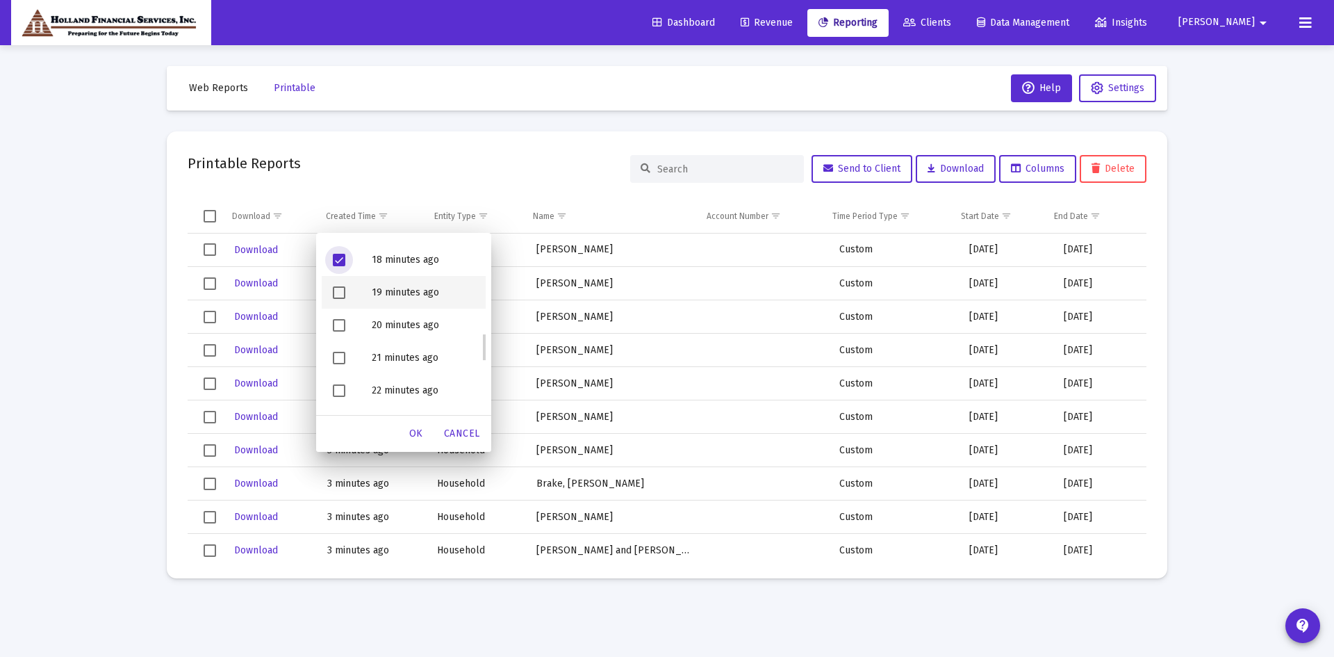
click at [338, 293] on span "Filter options" at bounding box center [339, 292] width 13 height 13
click at [338, 332] on div "Filter options" at bounding box center [341, 325] width 39 height 33
click at [335, 349] on div "Filter options" at bounding box center [341, 357] width 39 height 33
click at [335, 393] on span "Filter options" at bounding box center [339, 390] width 13 height 13
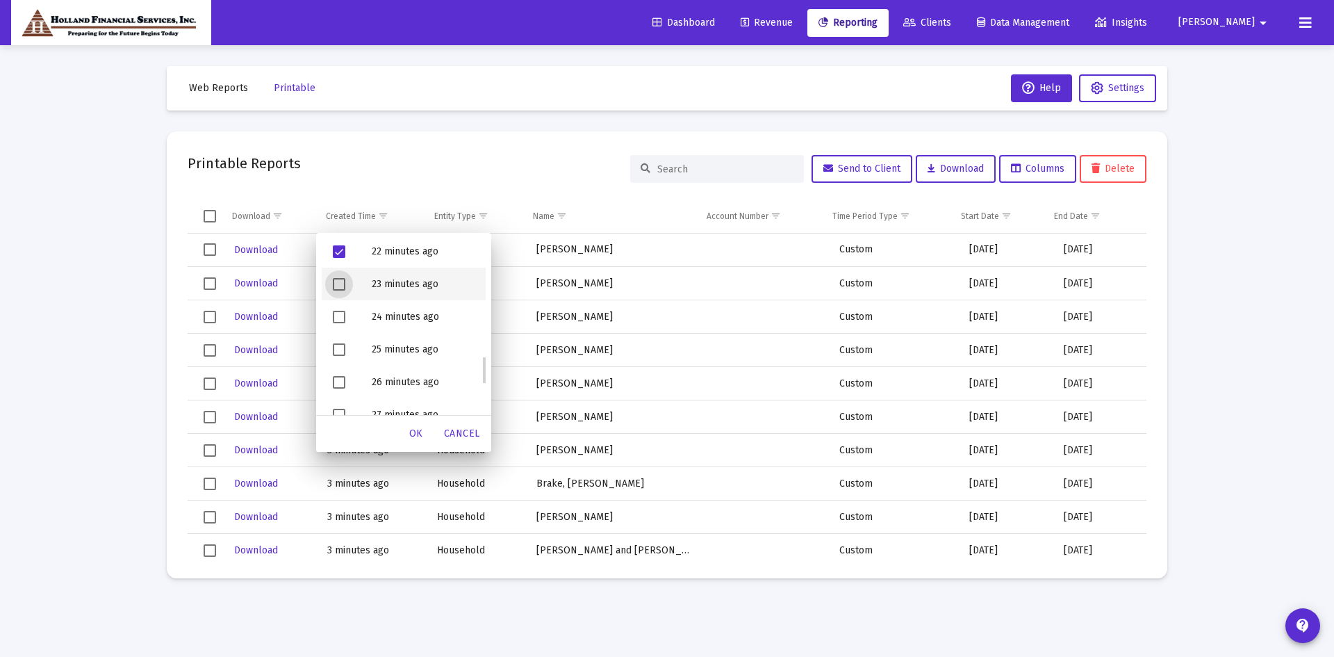
click at [340, 286] on span "Filter options" at bounding box center [339, 284] width 13 height 13
click at [340, 313] on span "Filter options" at bounding box center [339, 317] width 13 height 13
click at [342, 353] on span "Filter options" at bounding box center [339, 349] width 13 height 13
click at [340, 388] on span "Filter options" at bounding box center [339, 382] width 13 height 13
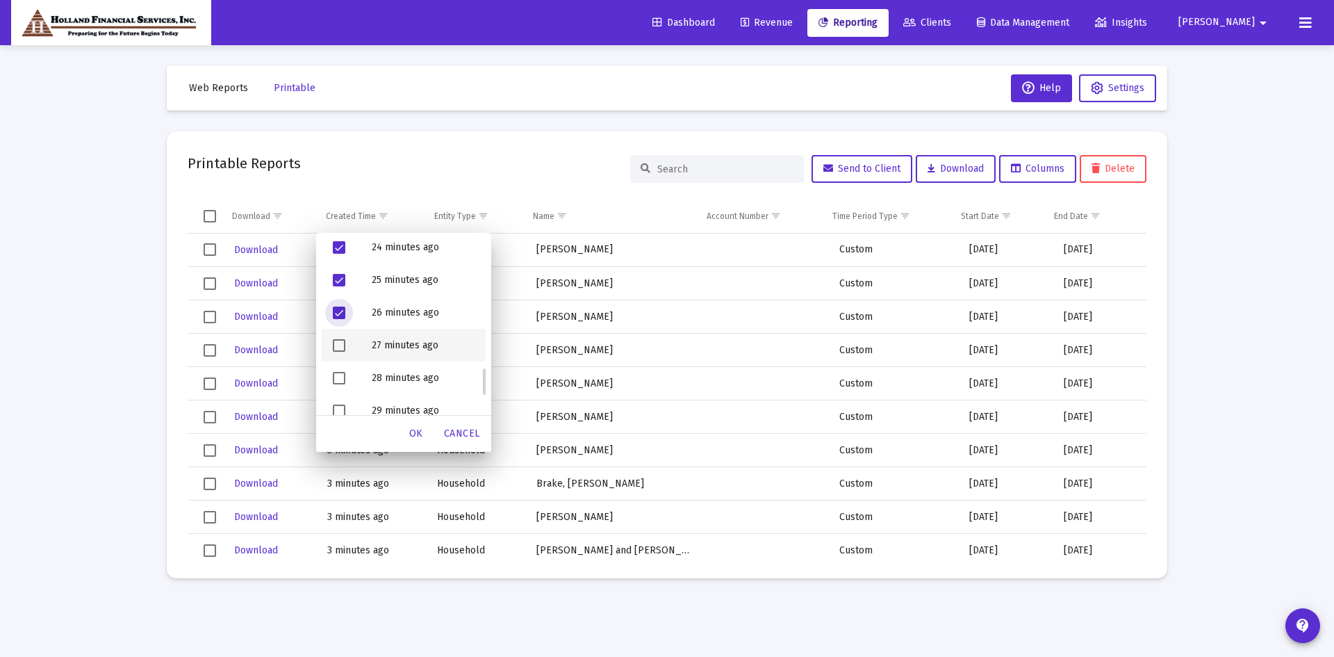
click at [336, 343] on span "Filter options" at bounding box center [339, 345] width 13 height 13
click at [341, 381] on span "Filter options" at bounding box center [339, 378] width 13 height 13
click at [338, 341] on span "Filter options" at bounding box center [339, 341] width 13 height 13
click at [338, 369] on span "Filter options" at bounding box center [339, 374] width 13 height 13
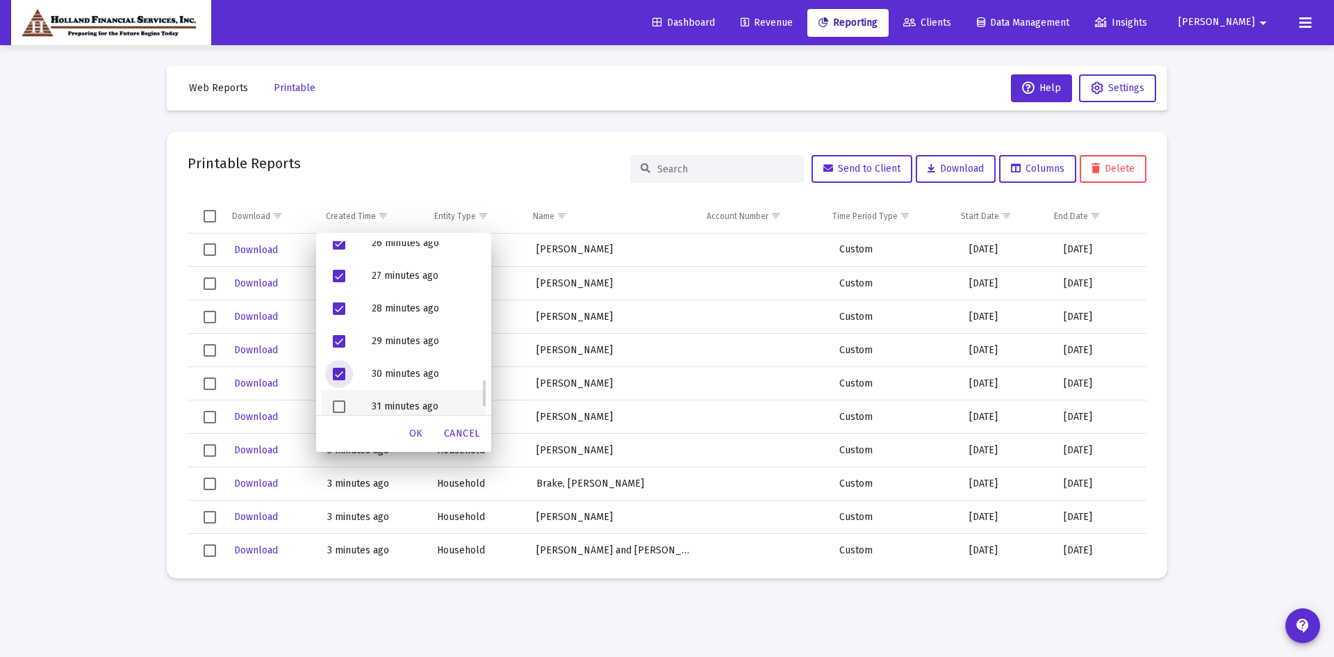
click at [331, 401] on div "Filter options" at bounding box center [341, 406] width 39 height 33
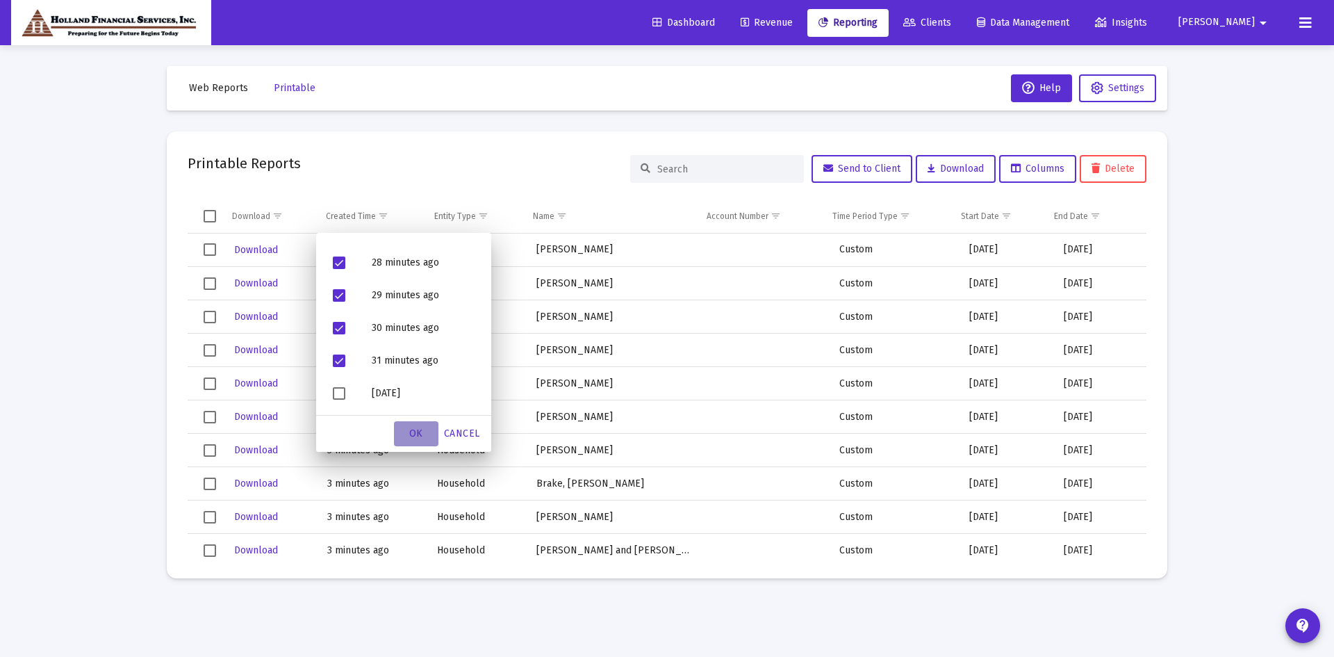
click at [415, 434] on span "OK" at bounding box center [416, 433] width 14 height 12
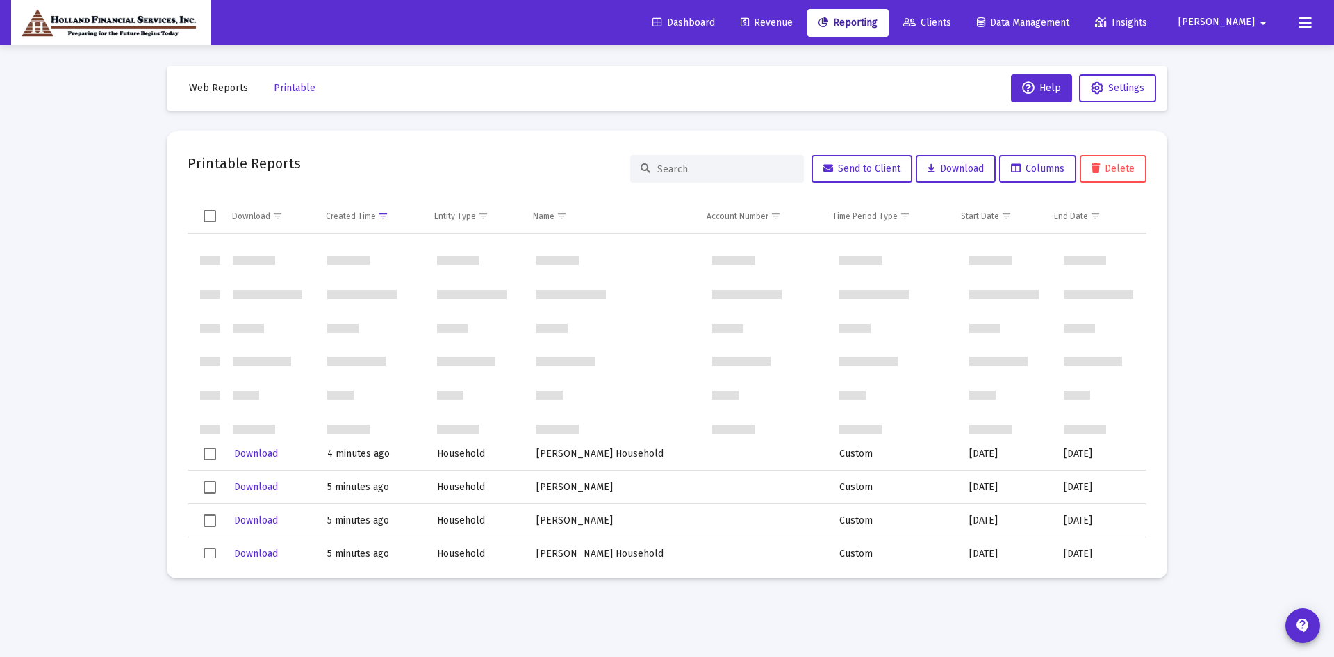
scroll to position [0, 0]
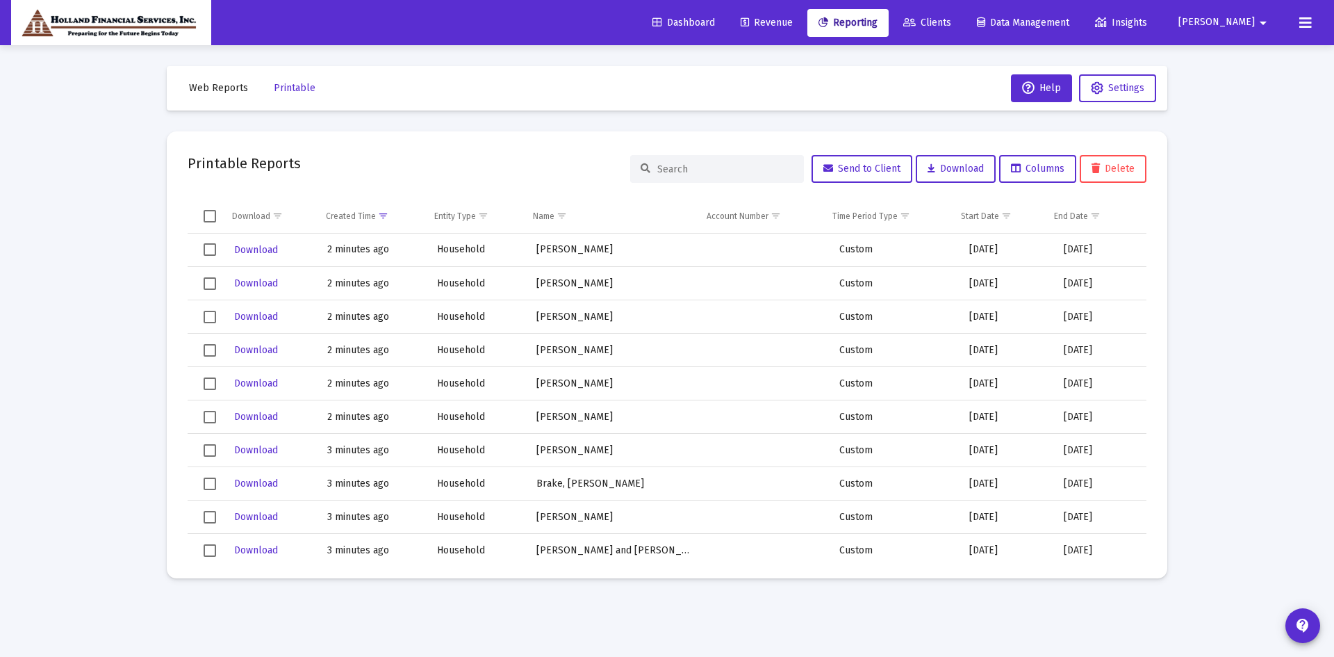
click at [209, 213] on span "Select all" at bounding box center [210, 216] width 13 height 13
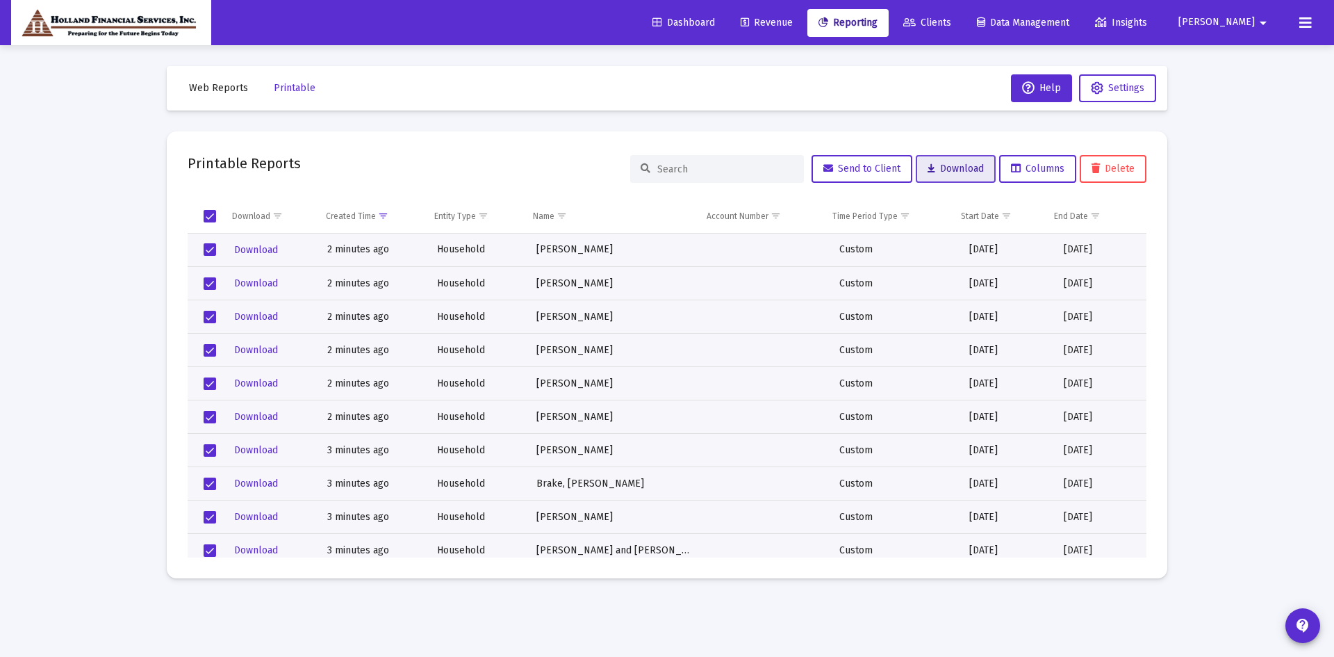
click at [975, 179] on button "Download" at bounding box center [956, 169] width 80 height 28
click at [1251, 17] on span "[PERSON_NAME]" at bounding box center [1217, 23] width 76 height 12
click at [1252, 90] on button "Logout" at bounding box center [1251, 92] width 83 height 33
